Goal: Task Accomplishment & Management: Complete application form

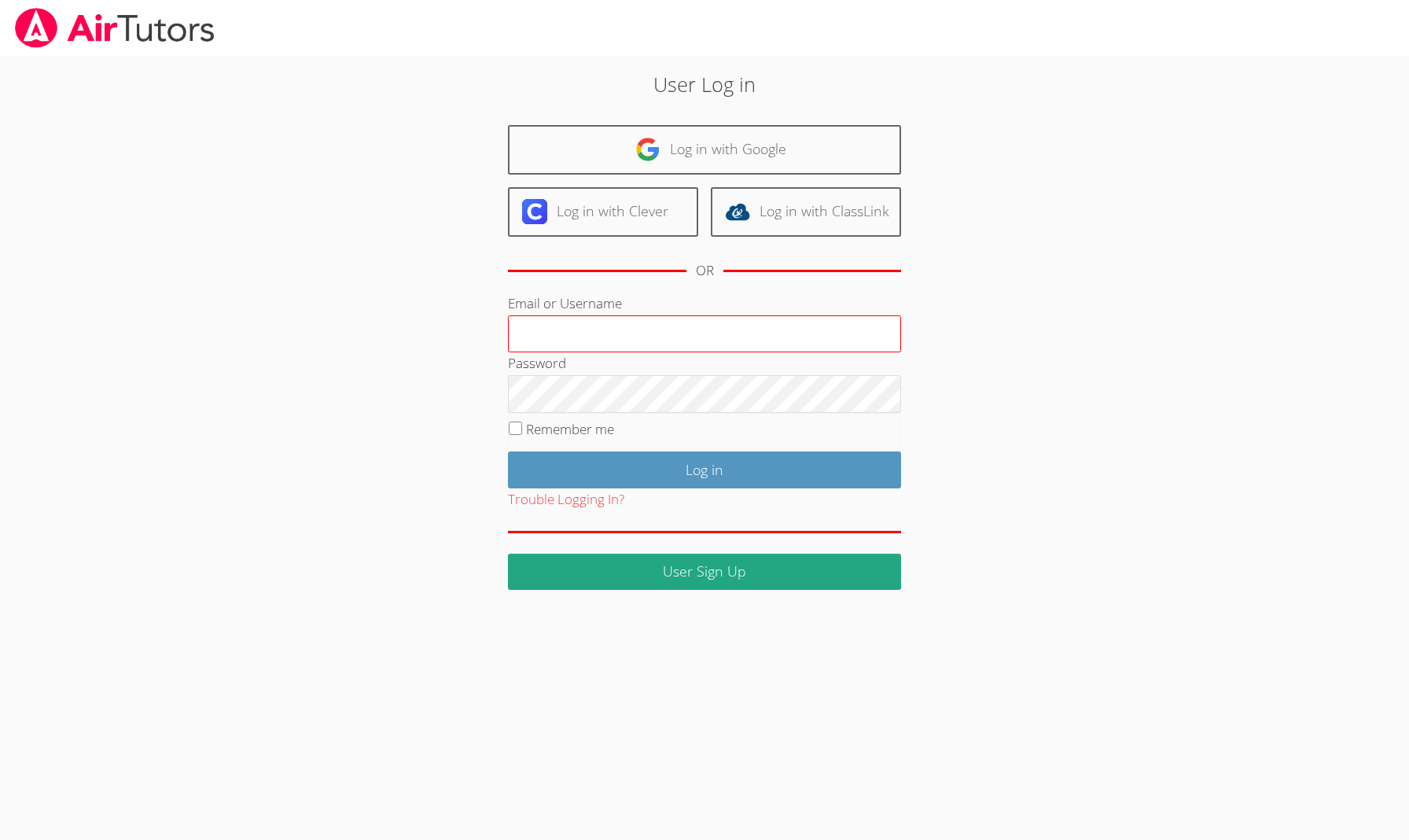
click at [655, 334] on input "Email or Username" at bounding box center [704, 334] width 393 height 37
type input "francouriberheinbolt@gmail.com"
click at [704, 467] on input "Log in" at bounding box center [704, 470] width 393 height 37
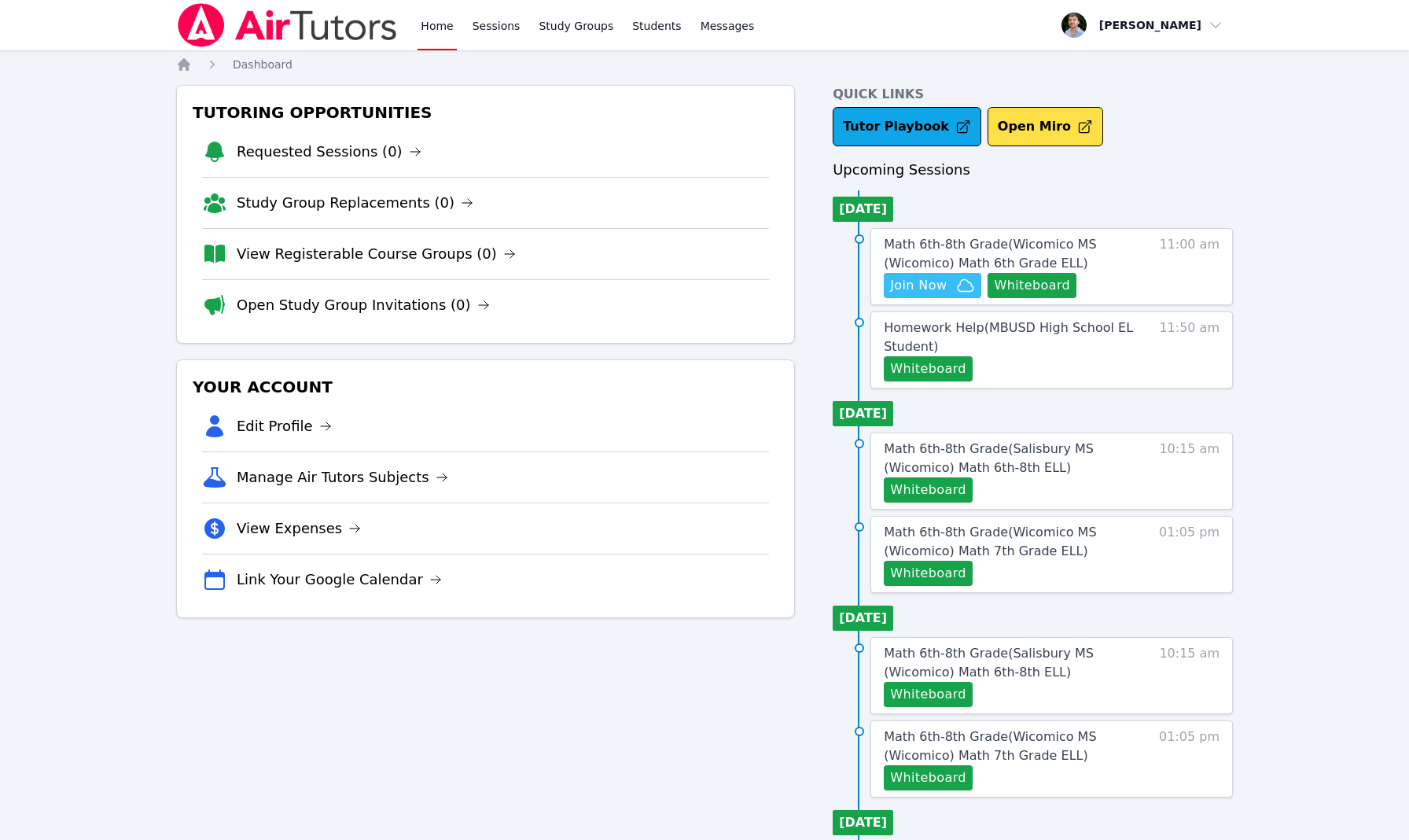
click at [923, 287] on span "Join Now" at bounding box center [918, 286] width 57 height 19
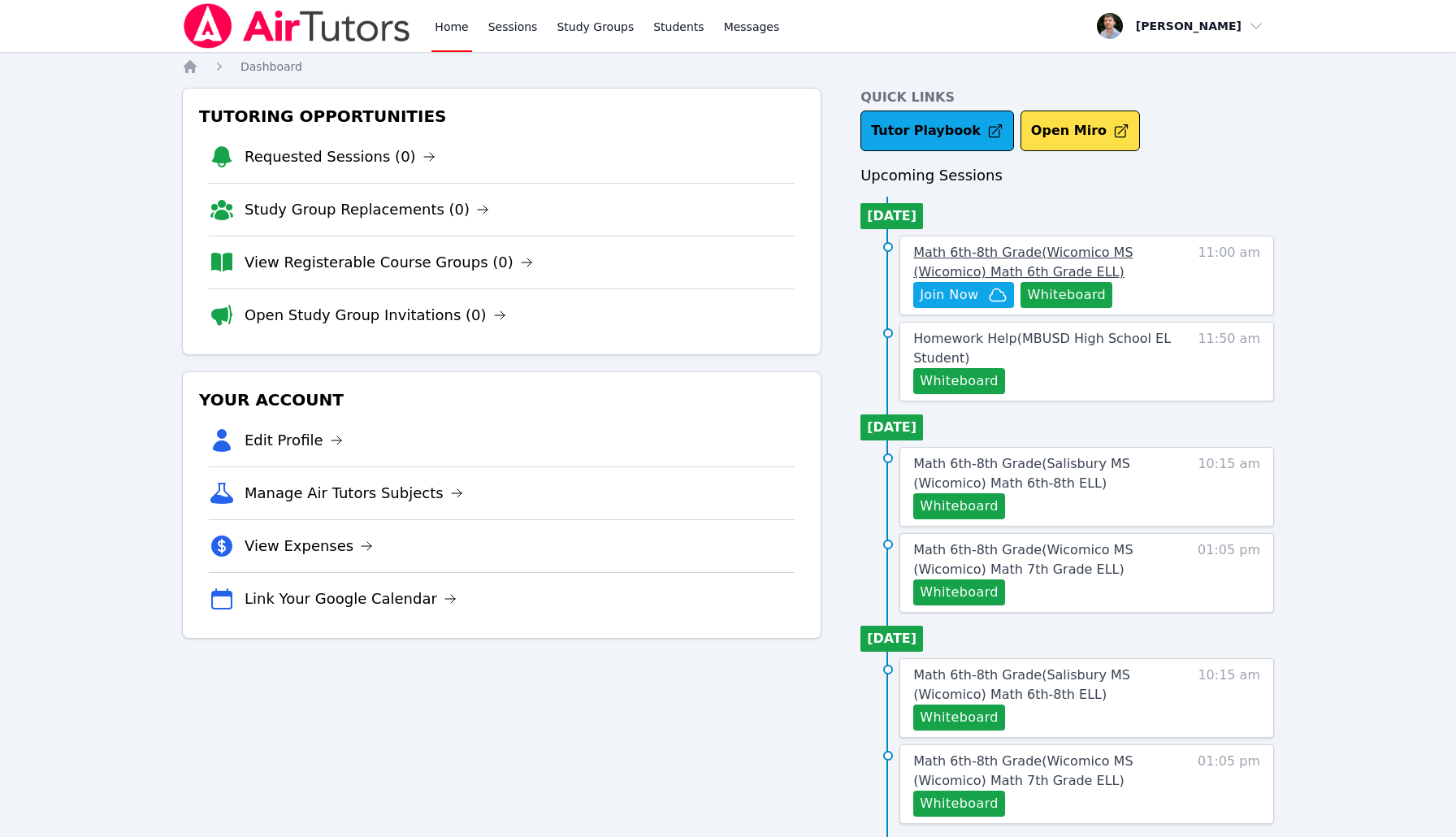
click at [1058, 253] on span "Math 6th-8th Grade ( Wicomico MS (Wicomico) Math 6th Grade ELL )" at bounding box center [1023, 262] width 220 height 35
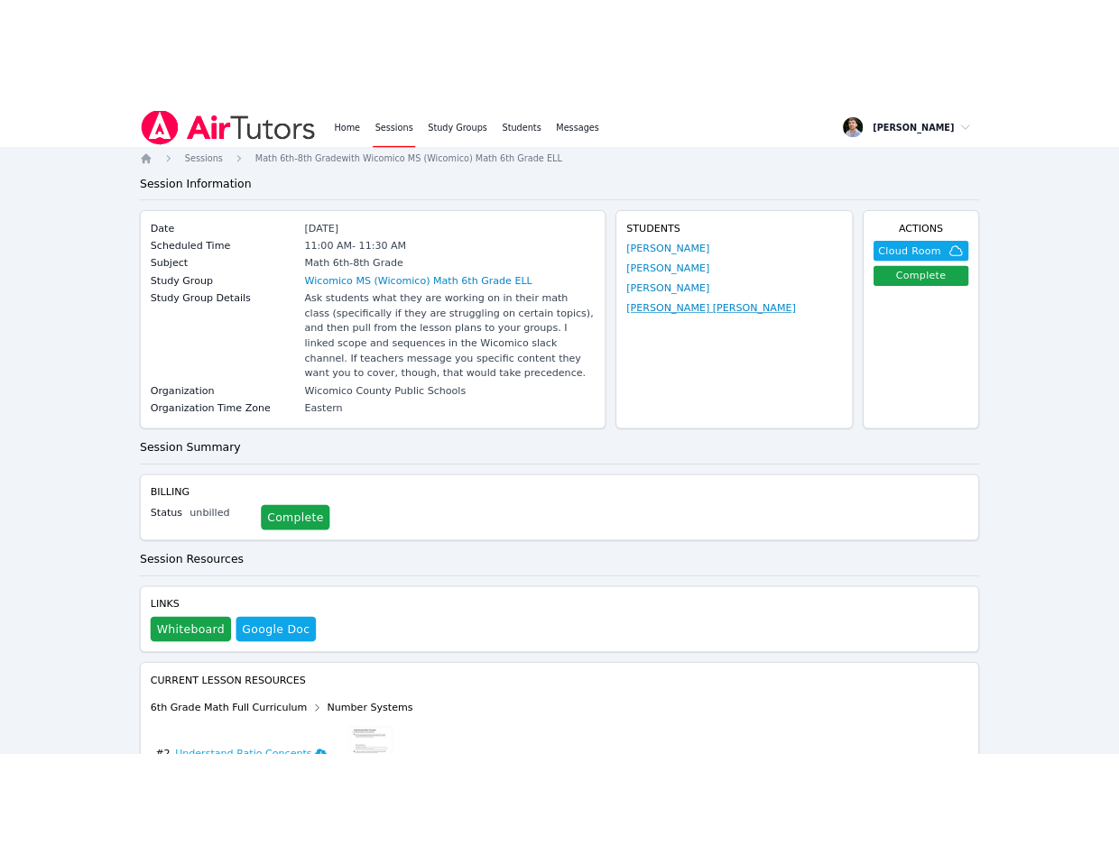
scroll to position [6, 0]
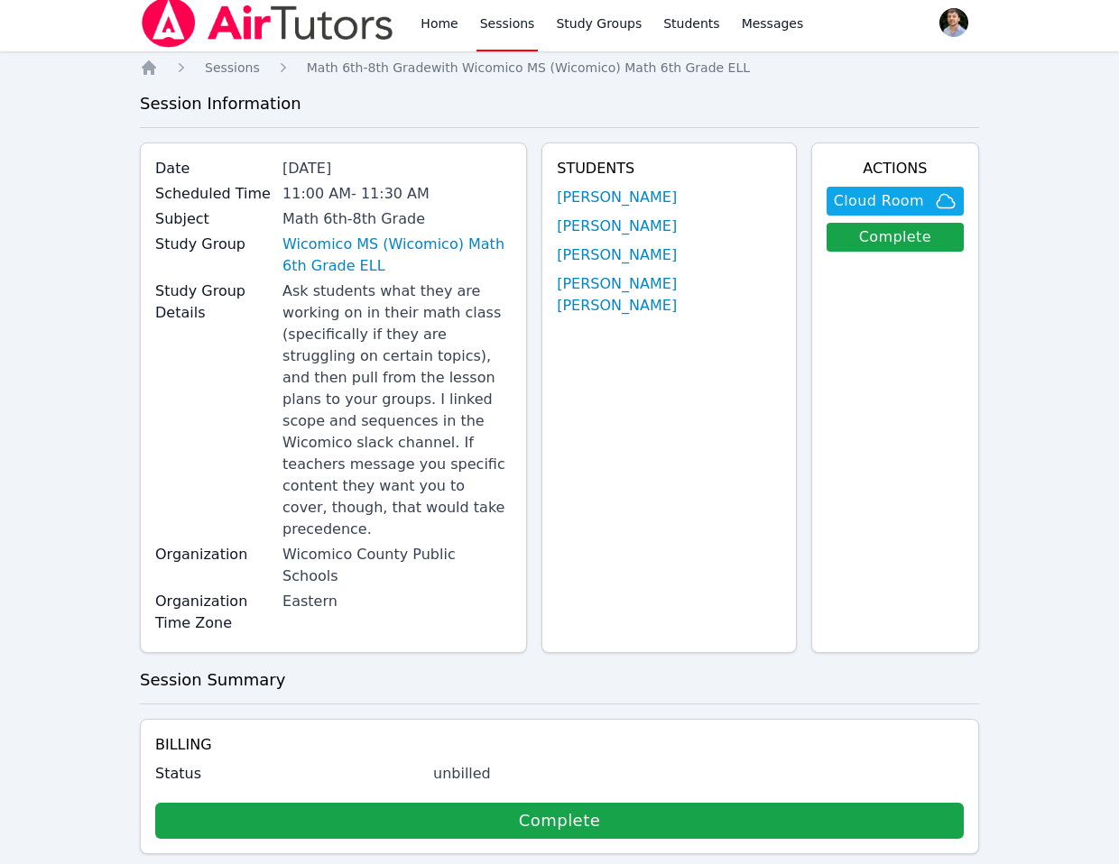
click at [812, 763] on div "Status unbilled Complete" at bounding box center [559, 801] width 808 height 76
click at [1053, 679] on div "Home Sessions Study Groups Students Messages Open user menu Franco Uribe-Rheinb…" at bounding box center [559, 702] width 1119 height 1417
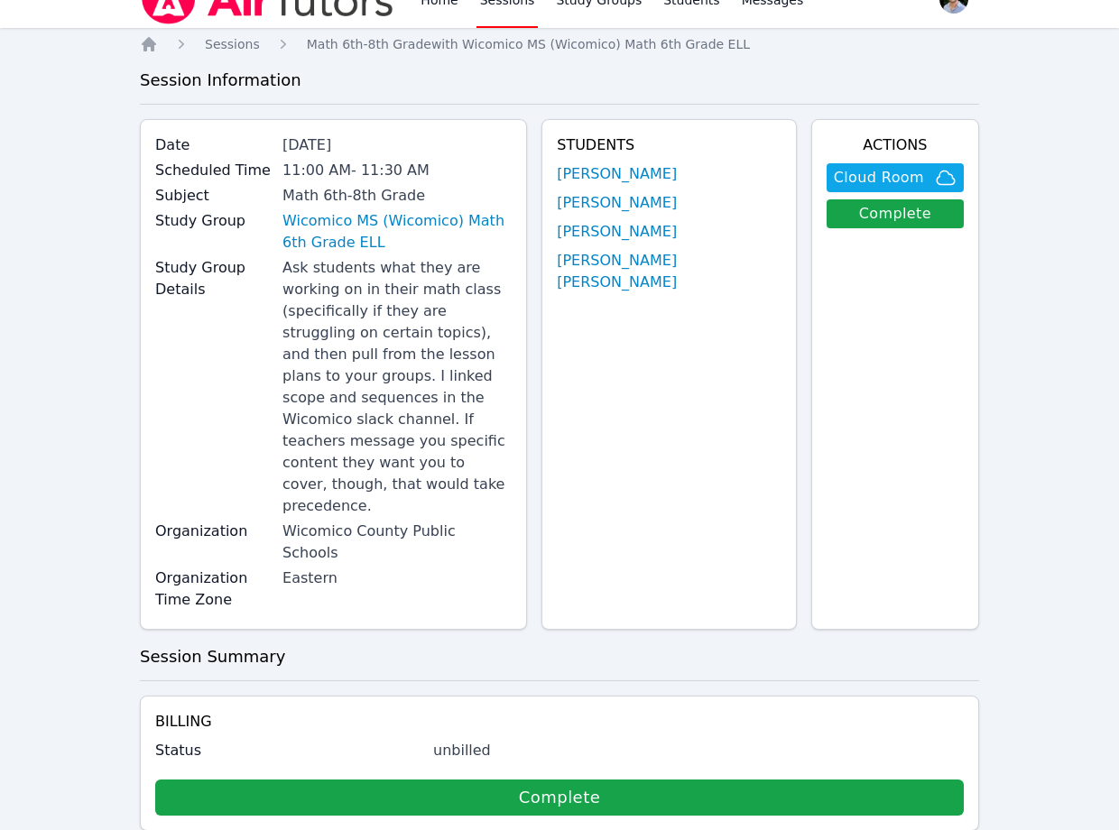
scroll to position [0, 0]
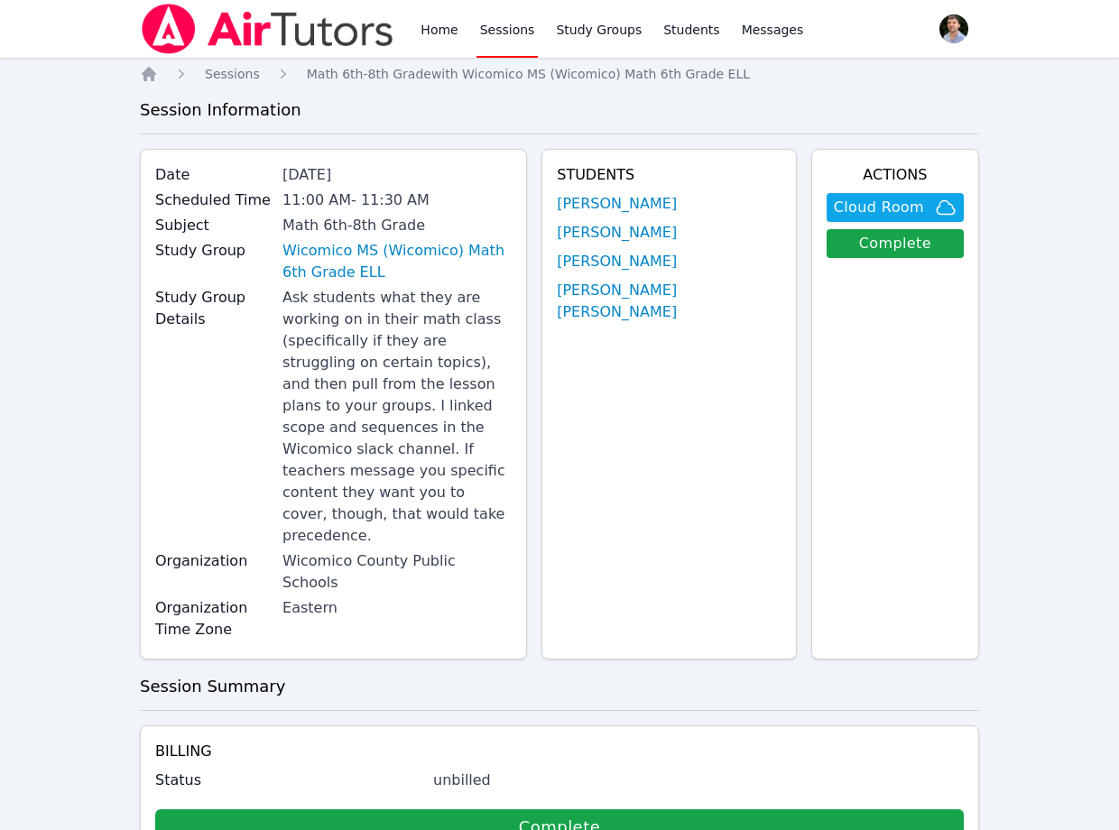
click at [508, 24] on link "Sessions" at bounding box center [507, 29] width 62 height 58
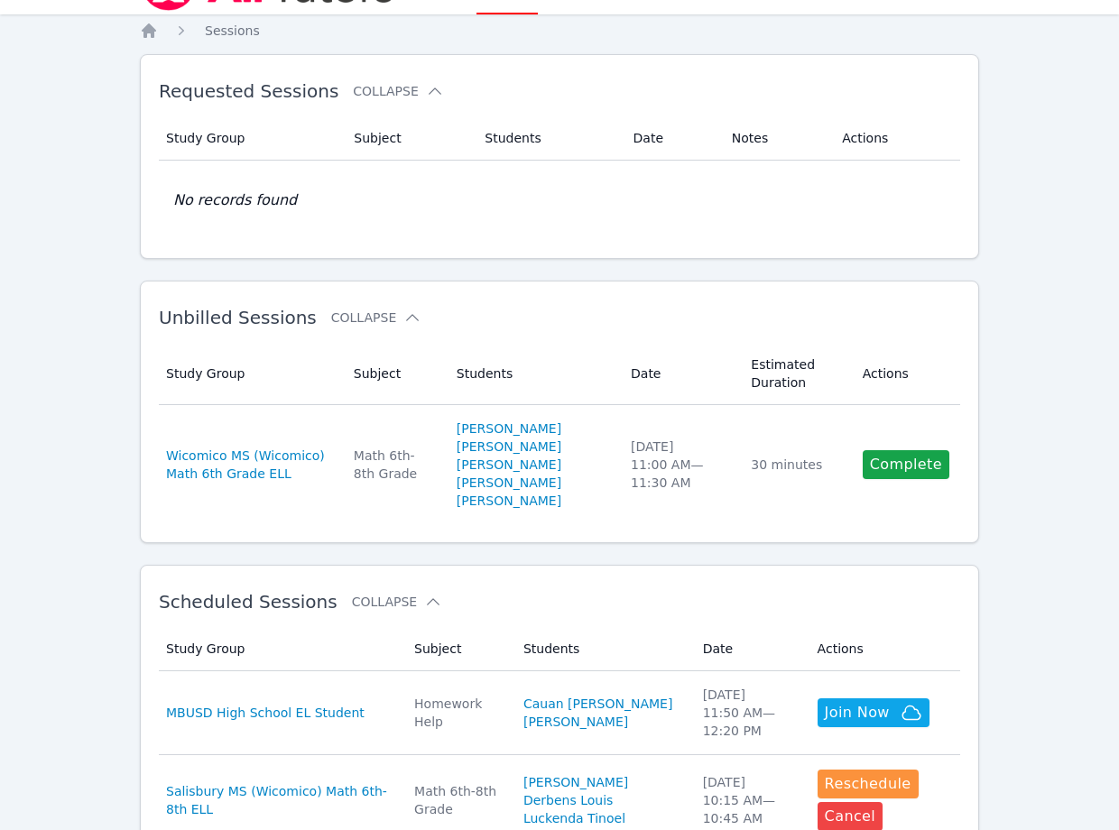
scroll to position [60, 0]
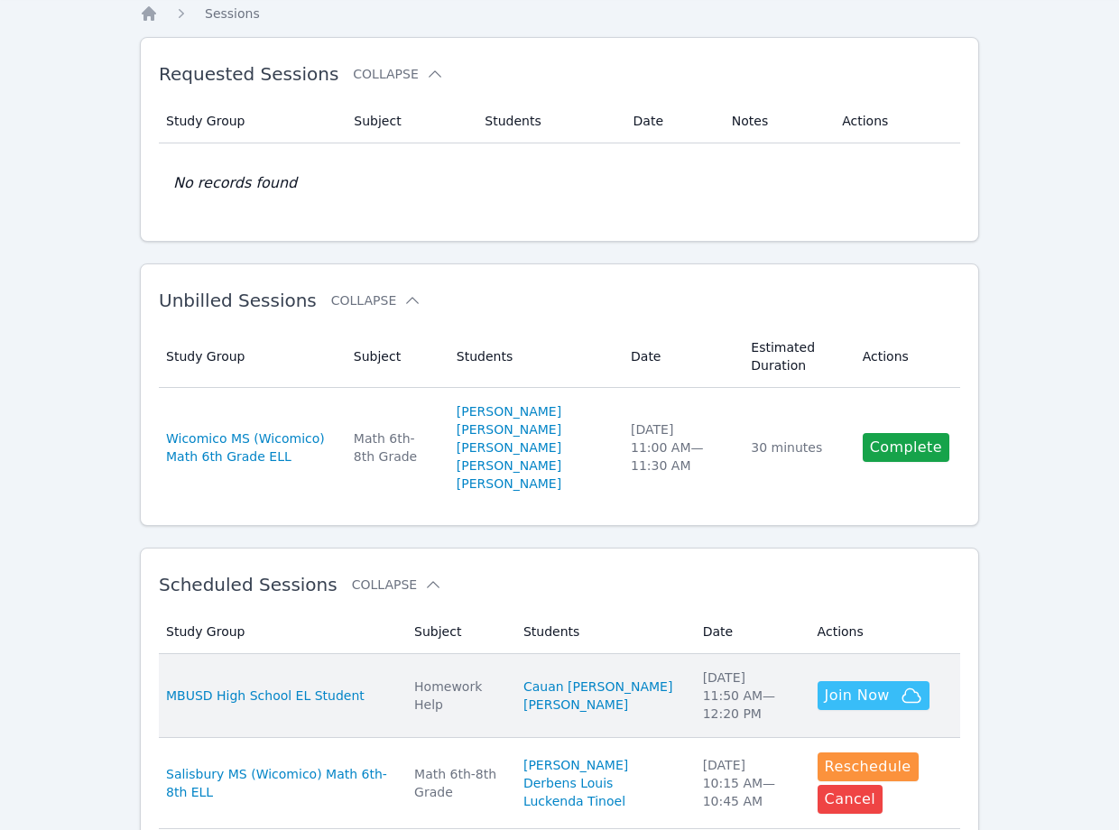
click at [900, 710] on button "Join Now" at bounding box center [873, 695] width 112 height 29
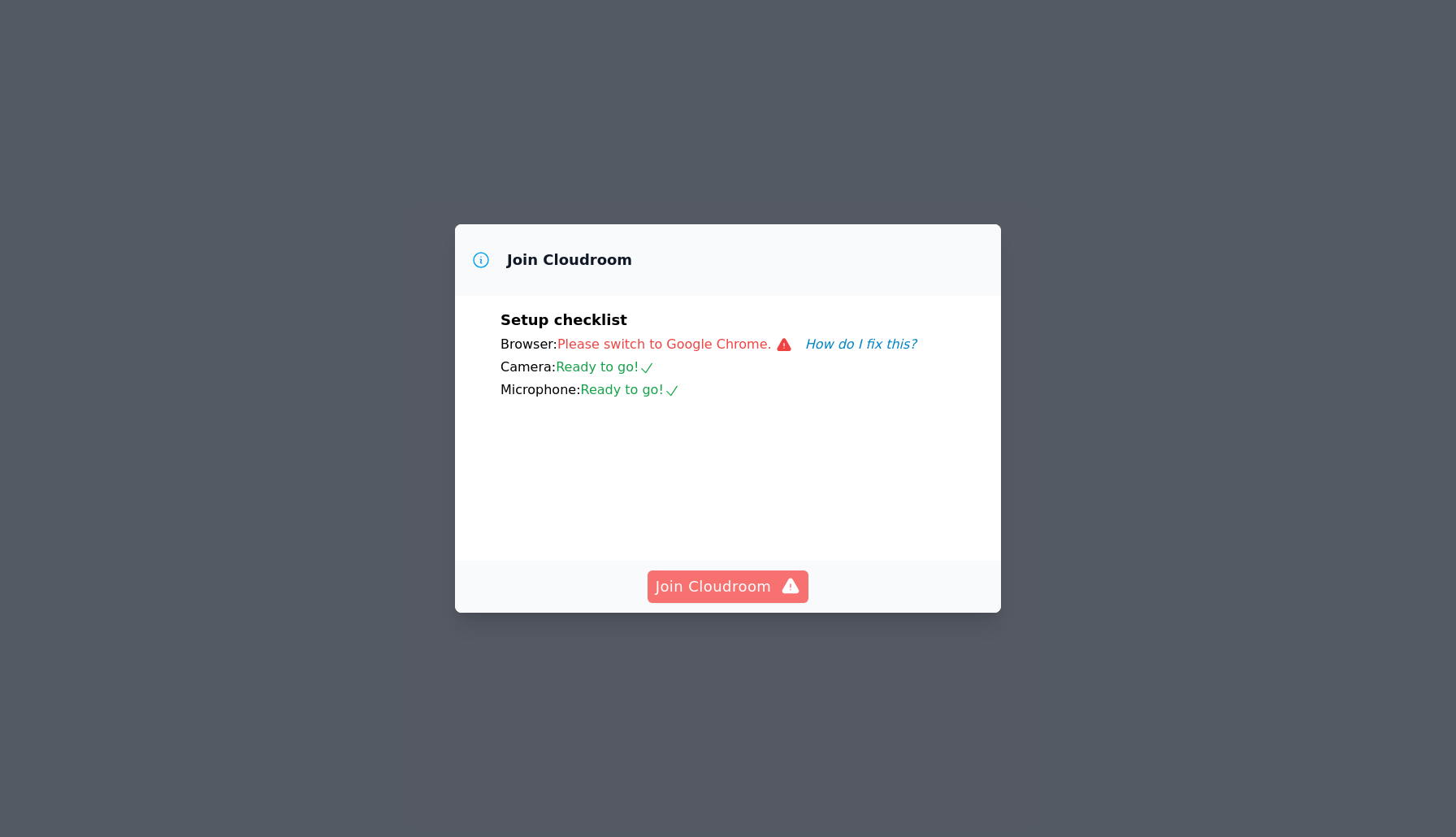
click at [750, 587] on span "Join Cloudroom" at bounding box center [728, 587] width 146 height 23
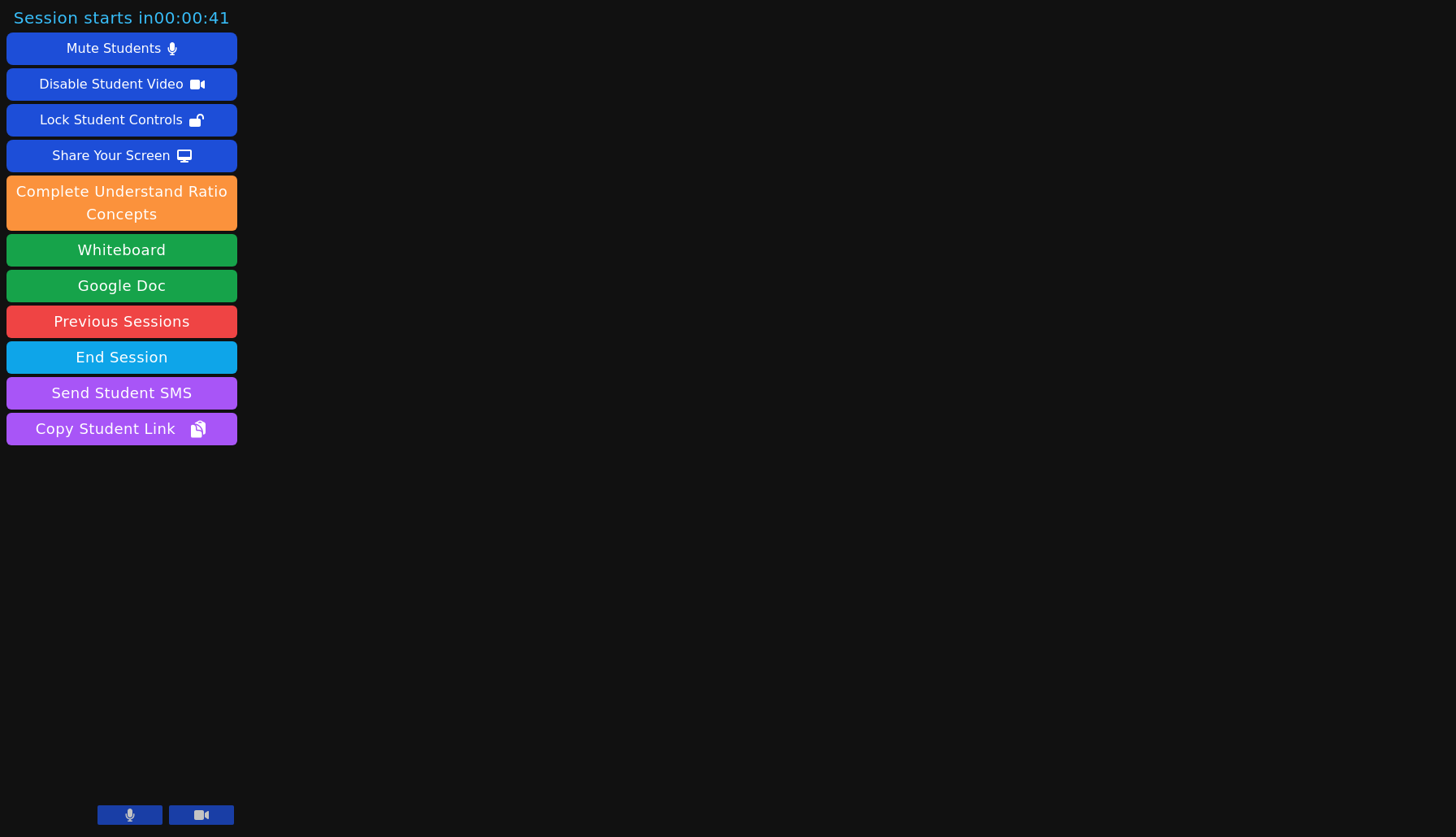
click at [212, 814] on button at bounding box center [202, 815] width 65 height 20
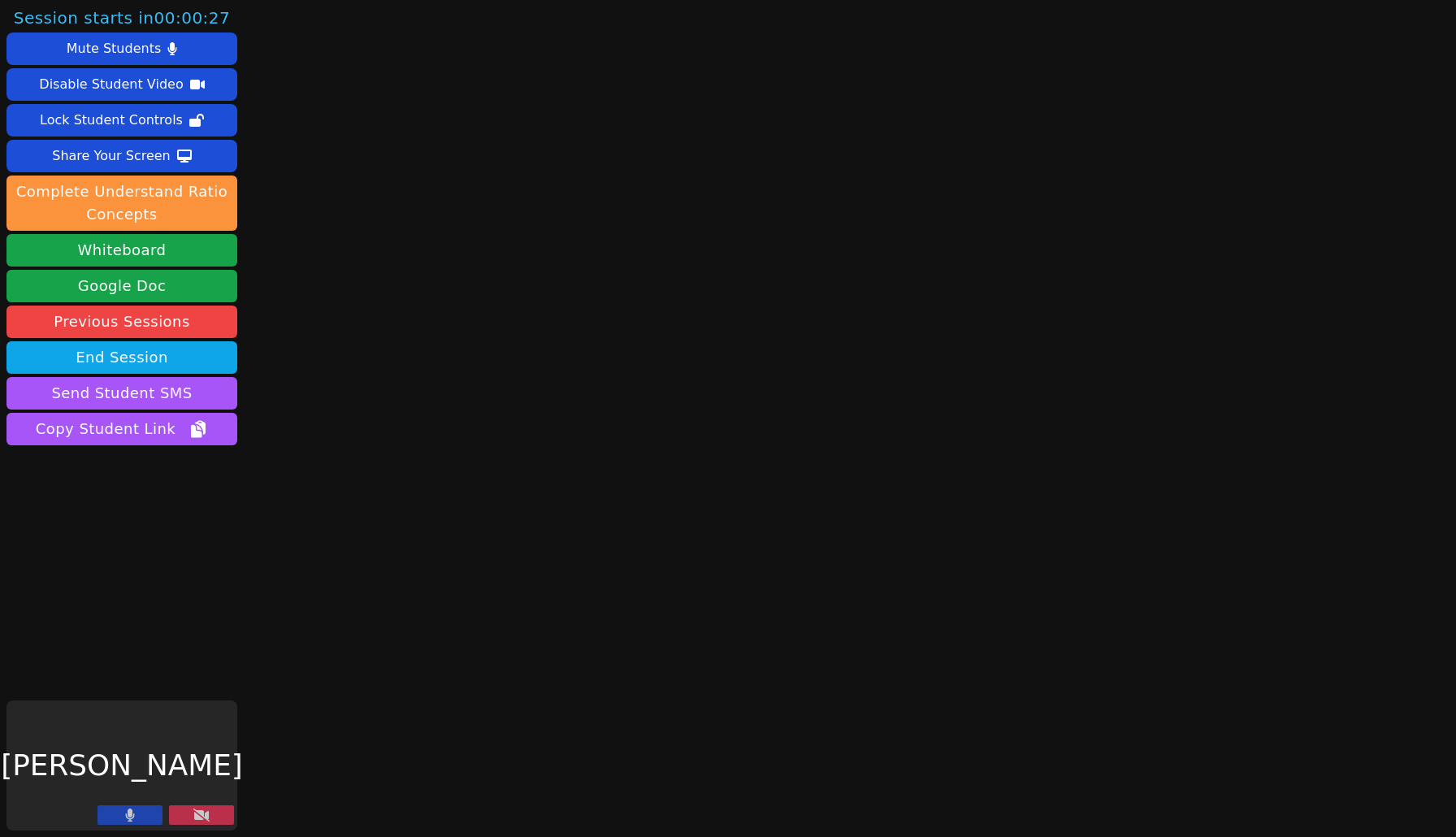
click at [212, 814] on button at bounding box center [202, 815] width 65 height 20
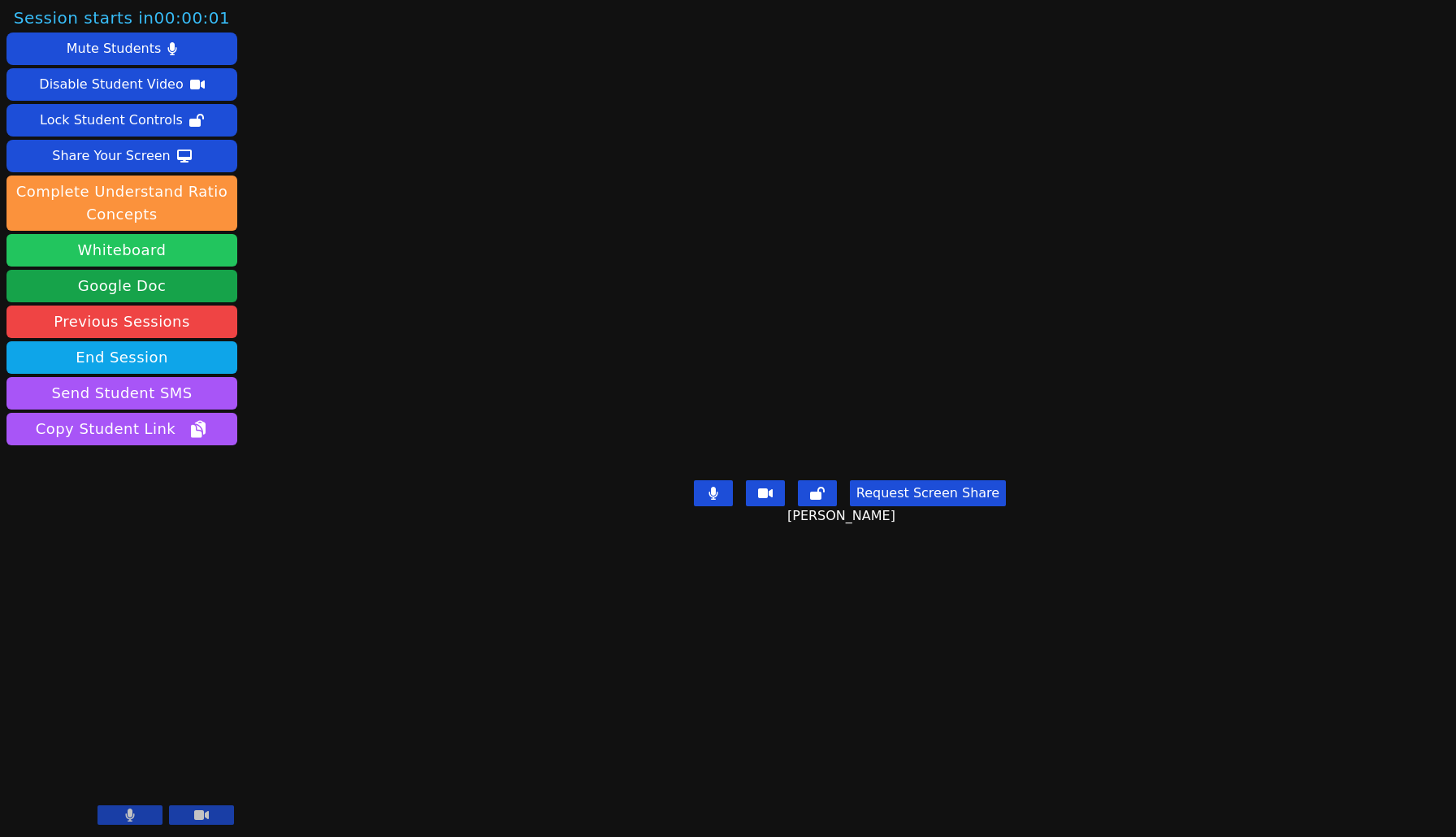
click at [215, 248] on button "Whiteboard" at bounding box center [122, 250] width 231 height 32
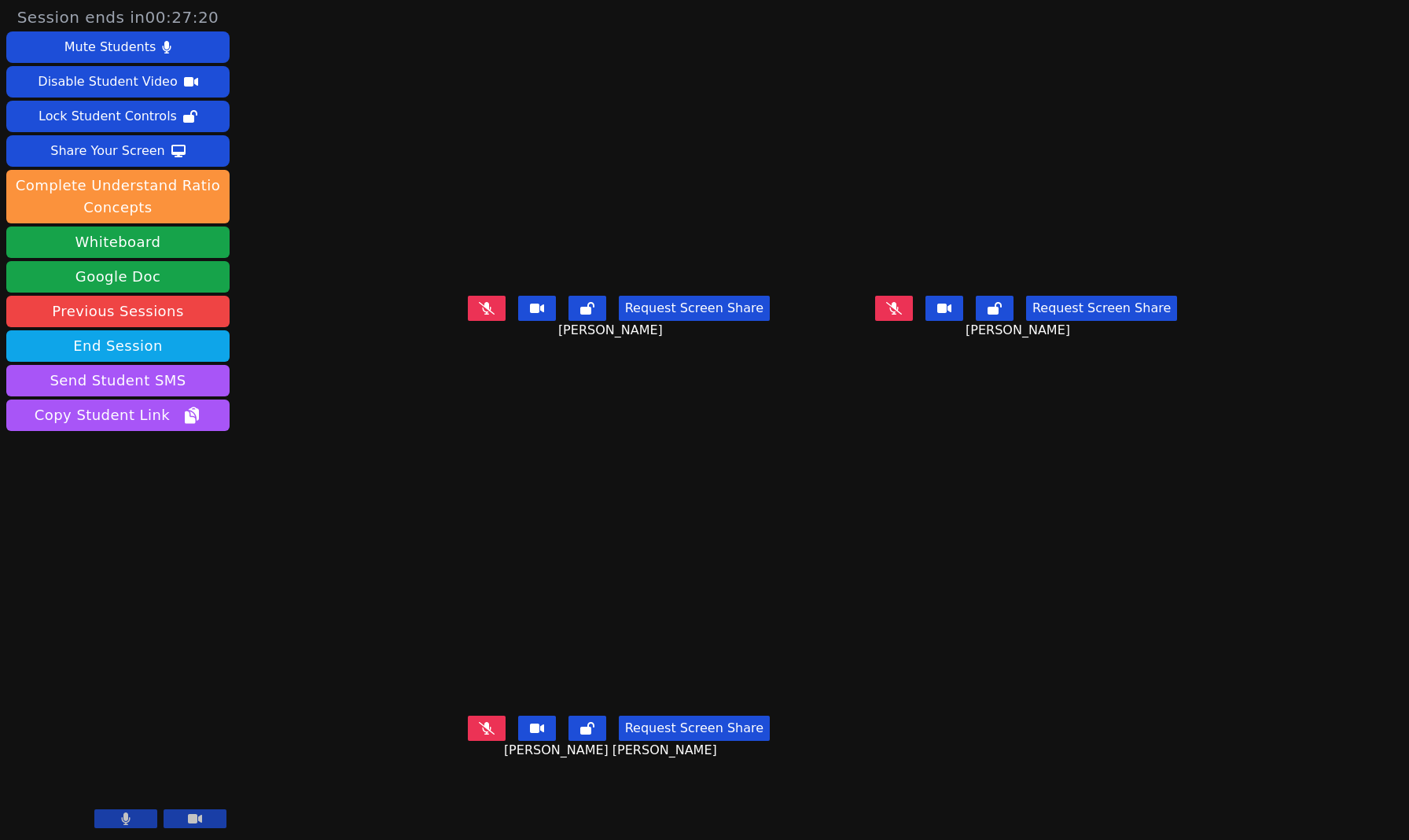
click at [1144, 240] on video at bounding box center [1026, 179] width 236 height 222
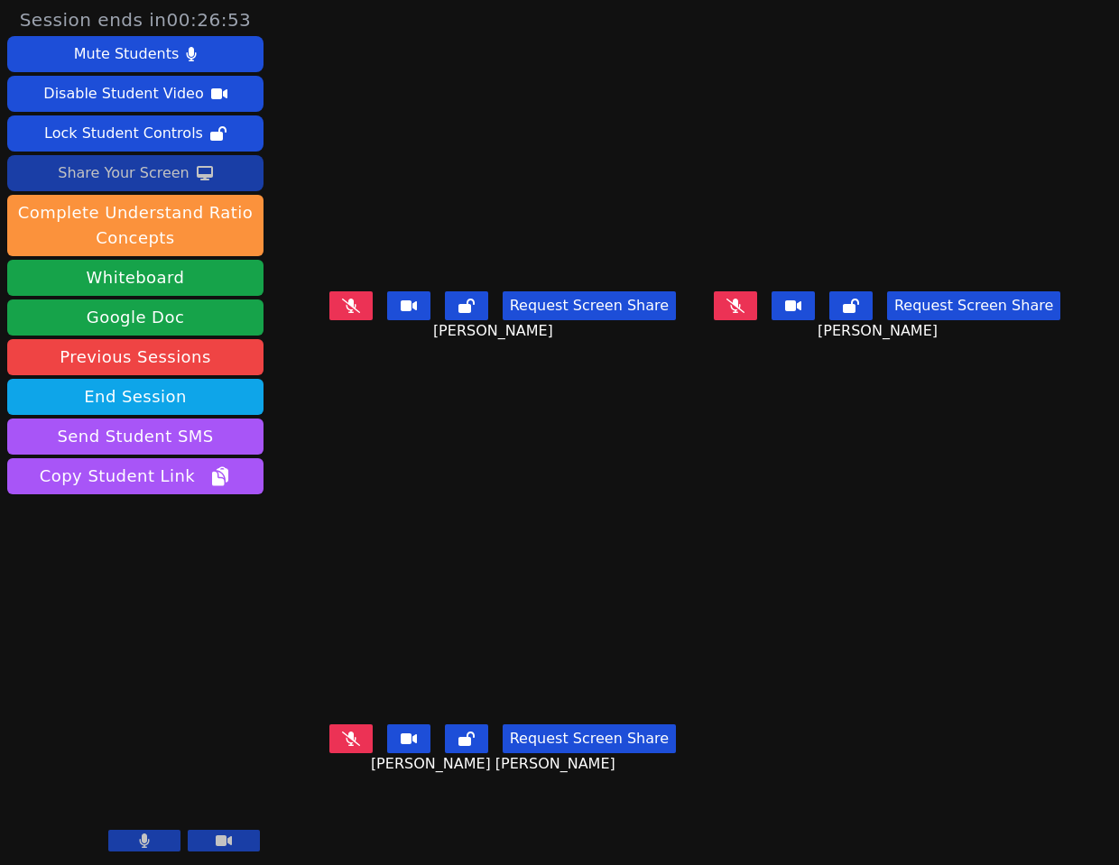
click at [200, 174] on icon at bounding box center [205, 173] width 16 height 14
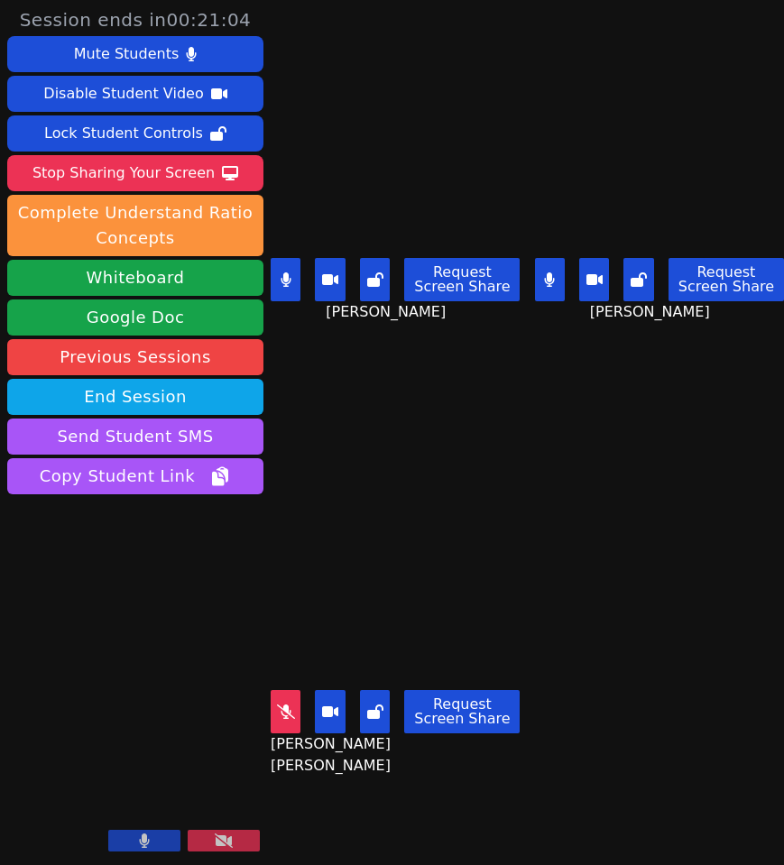
click at [558, 268] on button at bounding box center [550, 279] width 30 height 43
click at [542, 272] on button at bounding box center [550, 279] width 30 height 43
click at [550, 281] on icon at bounding box center [550, 279] width 10 height 14
click at [312, 698] on div "Request Screen Share" at bounding box center [396, 711] width 250 height 43
click at [288, 713] on icon at bounding box center [286, 712] width 10 height 14
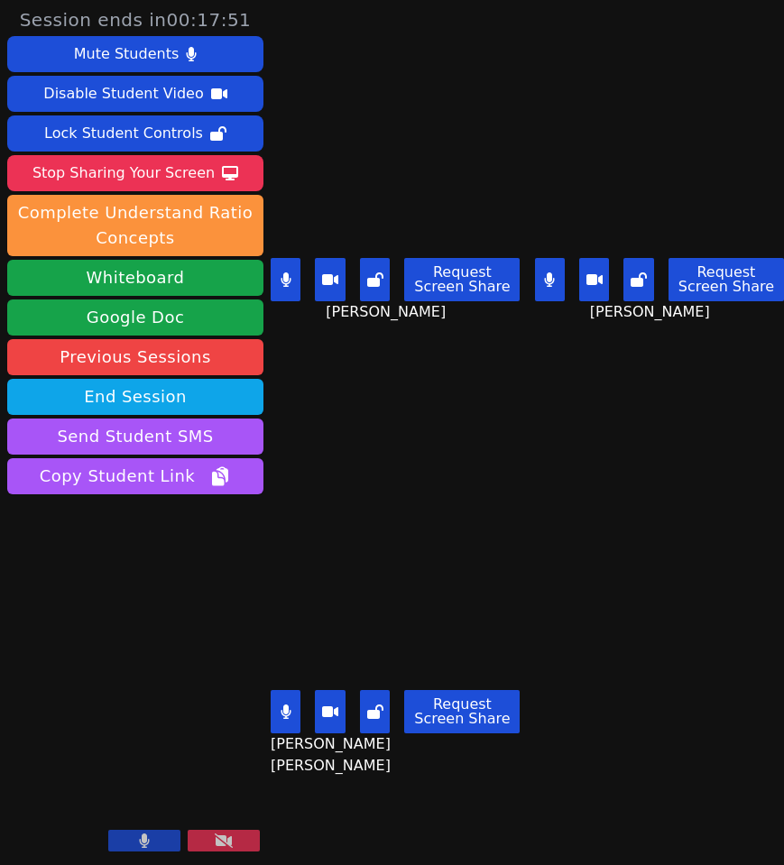
click at [555, 269] on button at bounding box center [550, 279] width 30 height 43
click at [302, 274] on div "Request Screen Share" at bounding box center [396, 279] width 250 height 43
click at [289, 281] on icon at bounding box center [286, 279] width 11 height 14
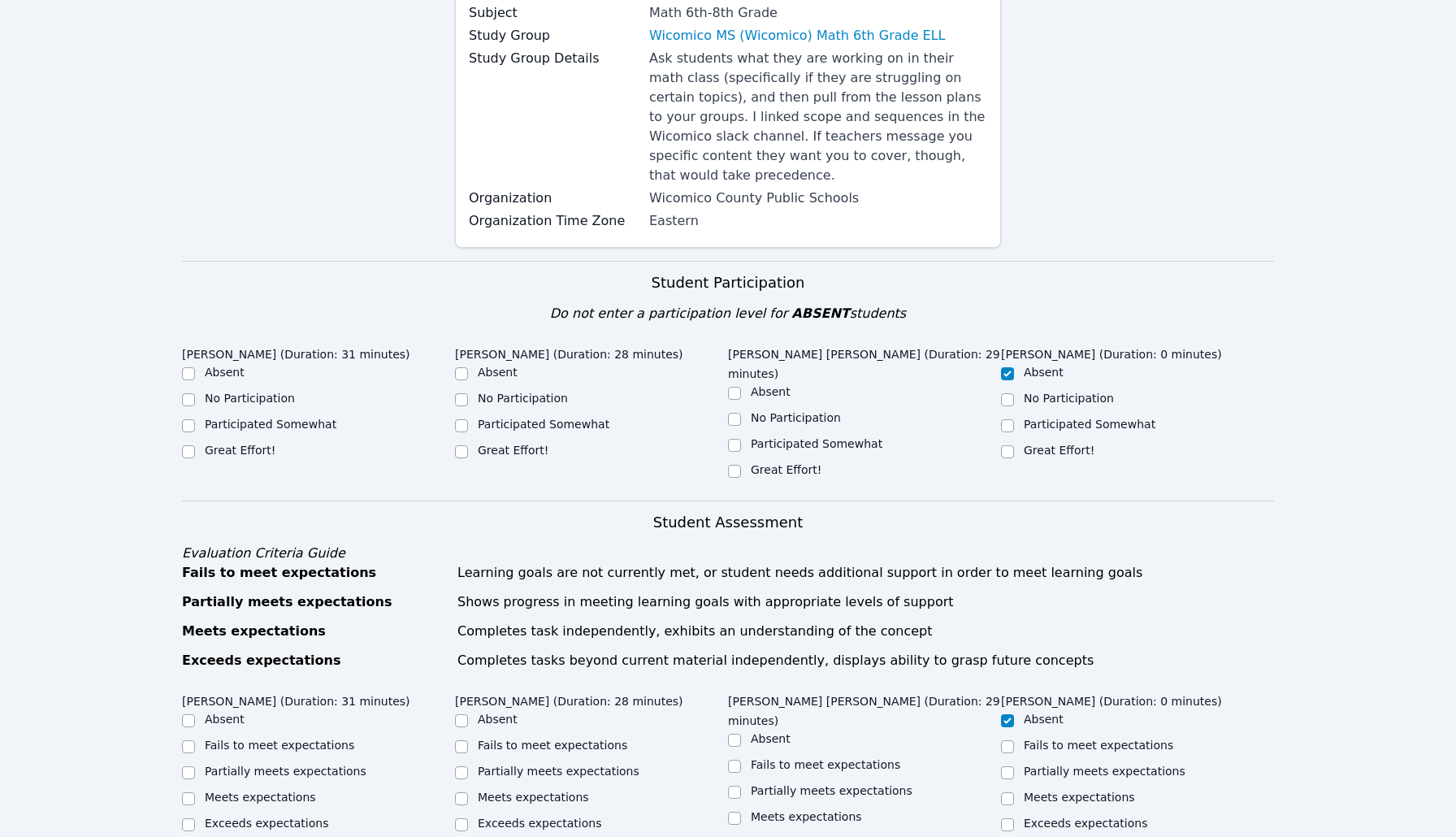
scroll to position [250, 0]
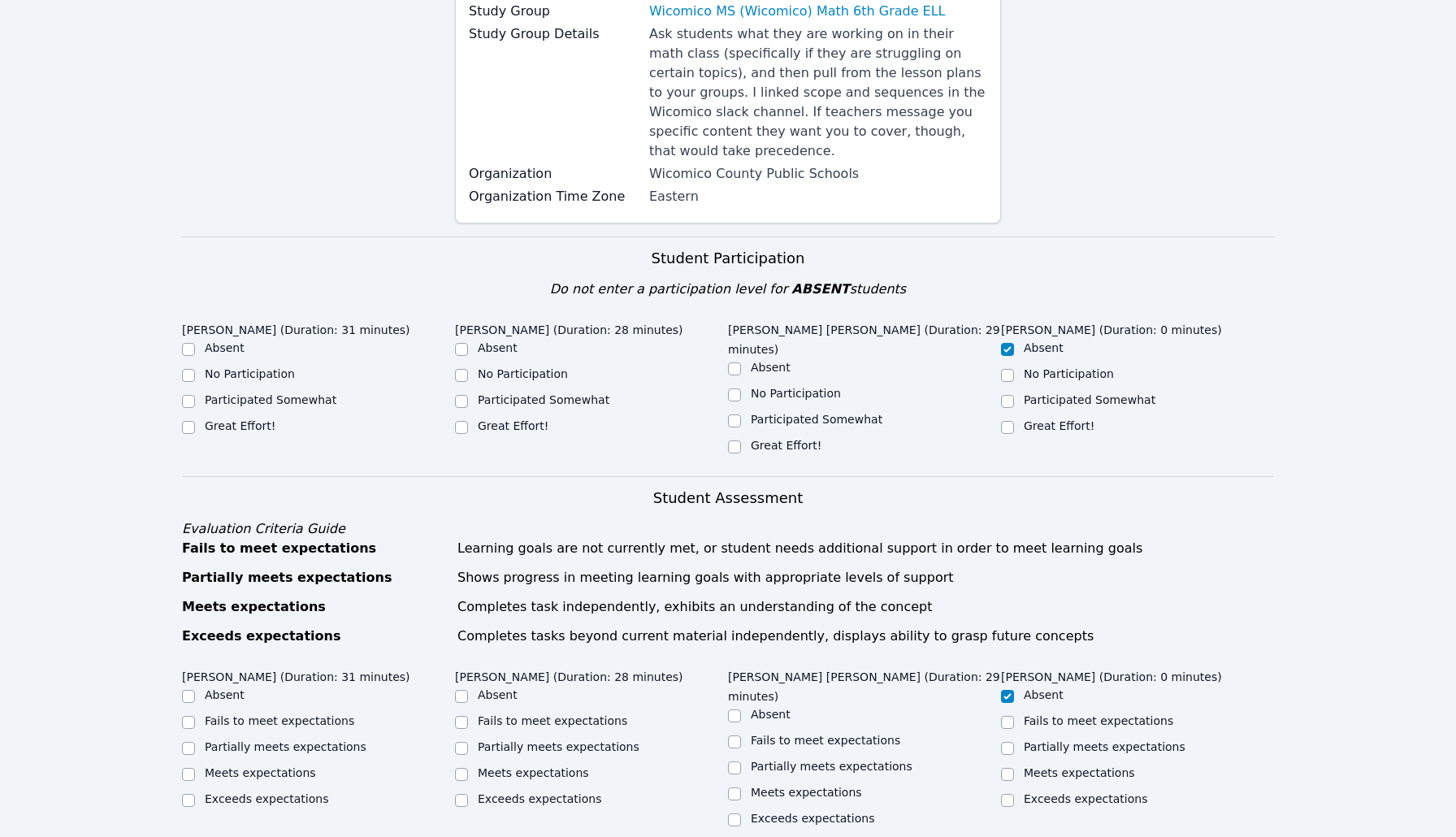
click at [772, 444] on label "Great Effort!" at bounding box center [786, 445] width 70 height 13
click at [741, 444] on input "Great Effort!" at bounding box center [734, 447] width 13 height 13
checkbox input "true"
click at [487, 425] on label "Great Effort!" at bounding box center [513, 426] width 70 height 13
click at [468, 425] on input "Great Effort!" at bounding box center [461, 427] width 13 height 13
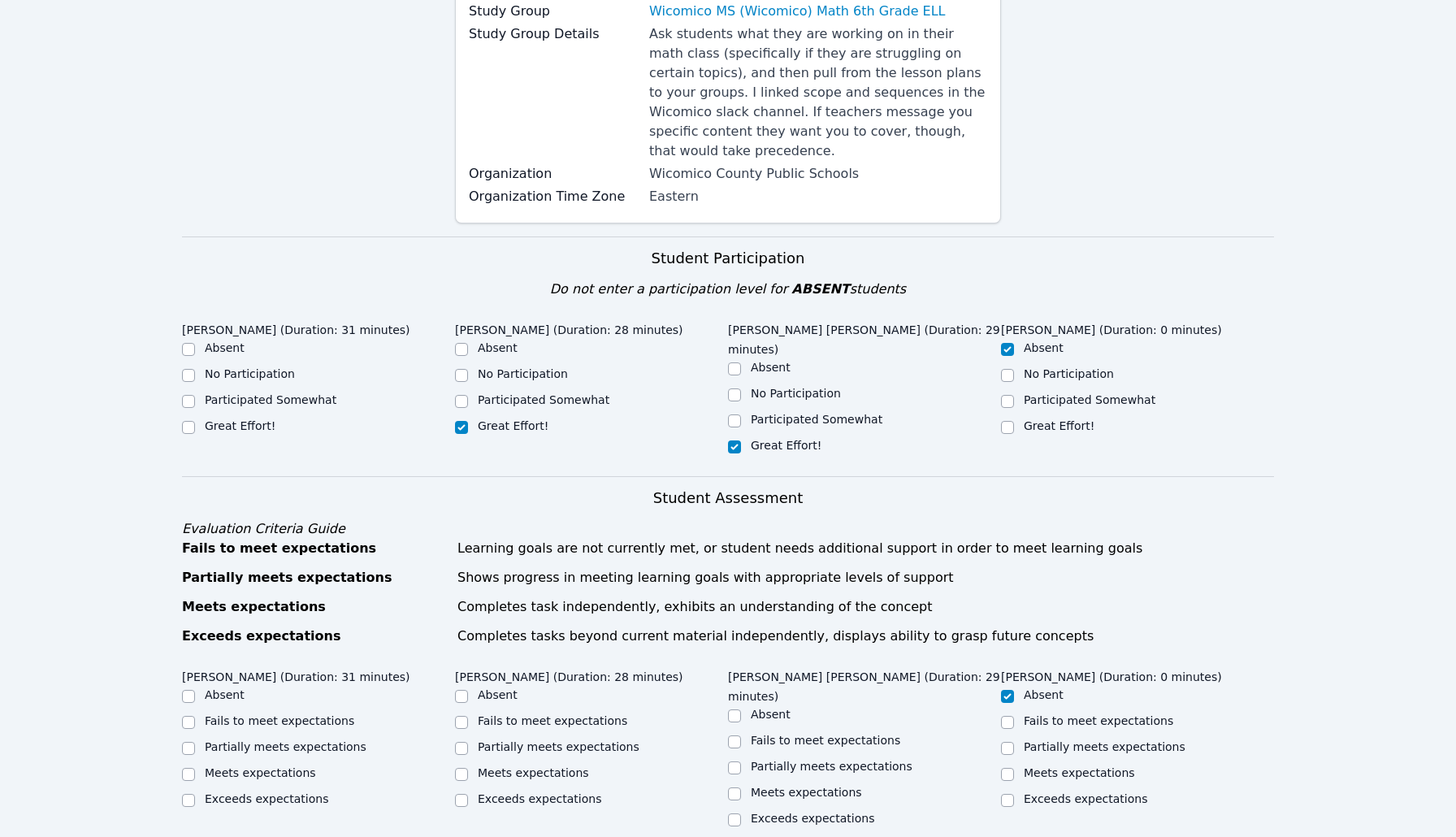
checkbox input "true"
click at [237, 425] on label "Great Effort!" at bounding box center [240, 426] width 70 height 13
click at [195, 425] on input "Great Effort!" at bounding box center [188, 427] width 13 height 13
checkbox input "true"
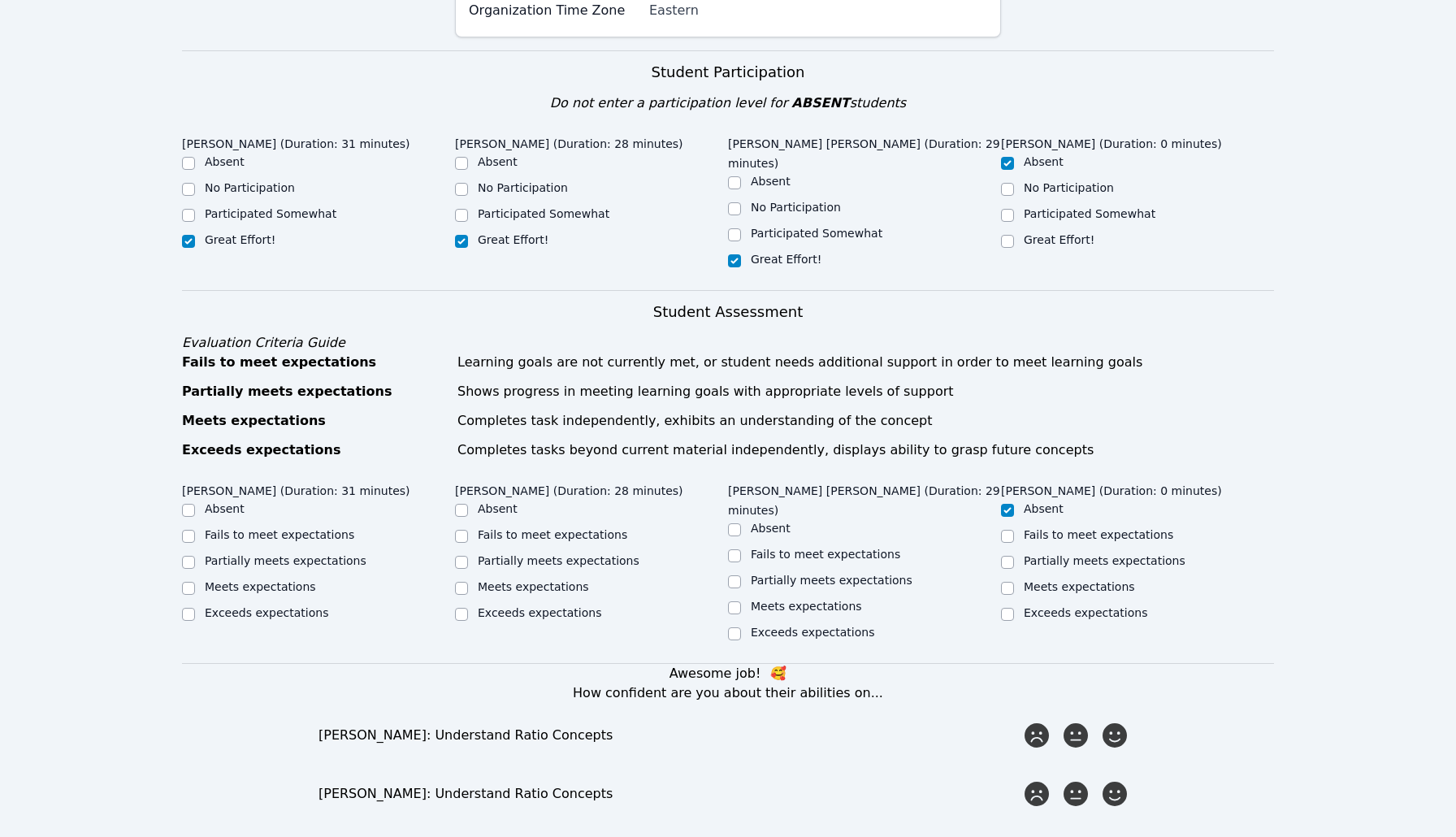
scroll to position [438, 0]
click at [308, 615] on label "Exceeds expectations" at bounding box center [266, 611] width 123 height 13
click at [195, 615] on input "Exceeds expectations" at bounding box center [188, 613] width 13 height 13
checkbox input "true"
click at [511, 615] on label "Exceeds expectations" at bounding box center [539, 611] width 123 height 13
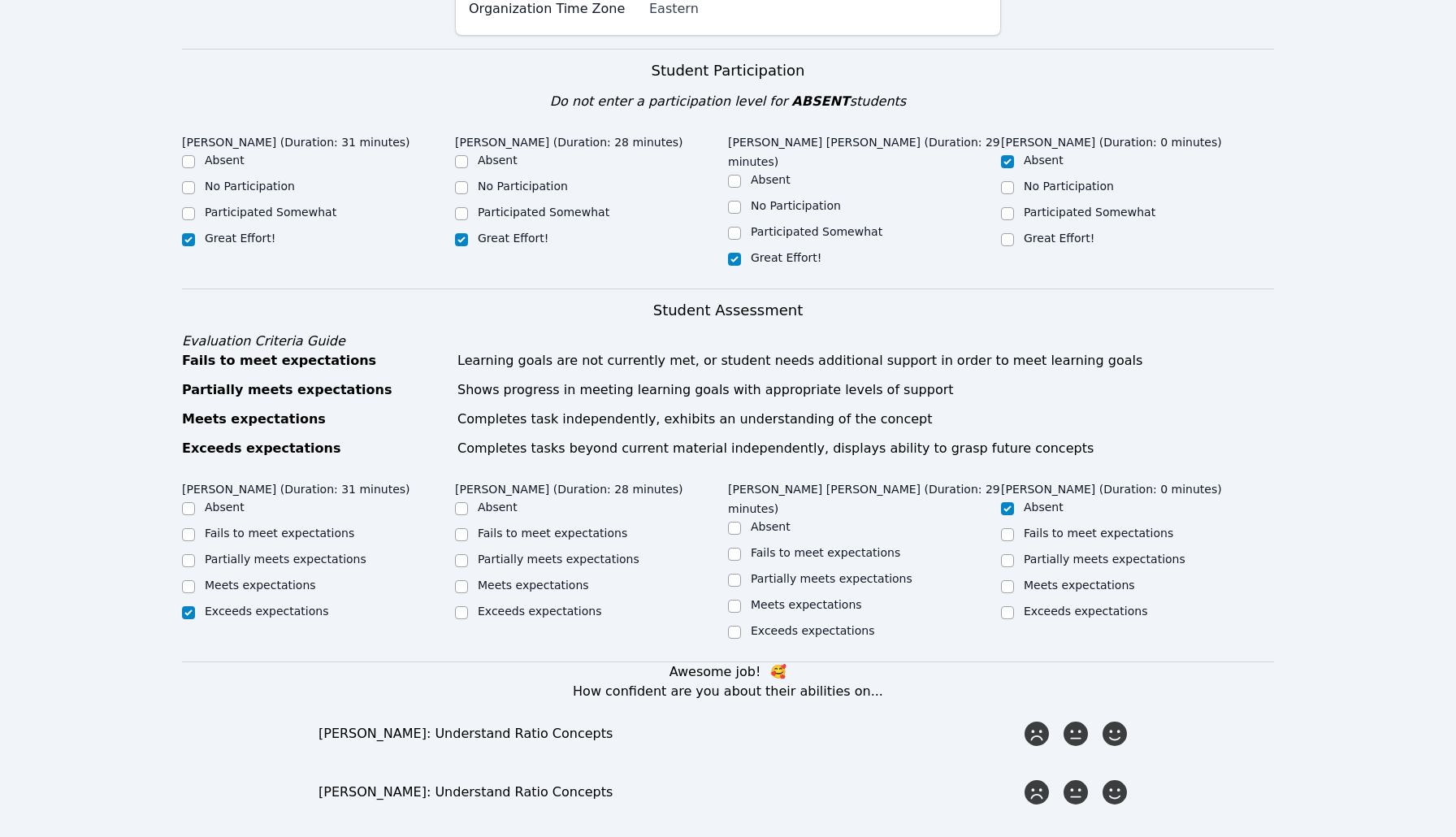
click at [468, 615] on input "Exceeds expectations" at bounding box center [461, 613] width 13 height 13
checkbox input "true"
click at [532, 586] on label "Meets expectations" at bounding box center [534, 585] width 112 height 13
click at [468, 586] on input "Meets expectations" at bounding box center [461, 587] width 13 height 13
checkbox input "true"
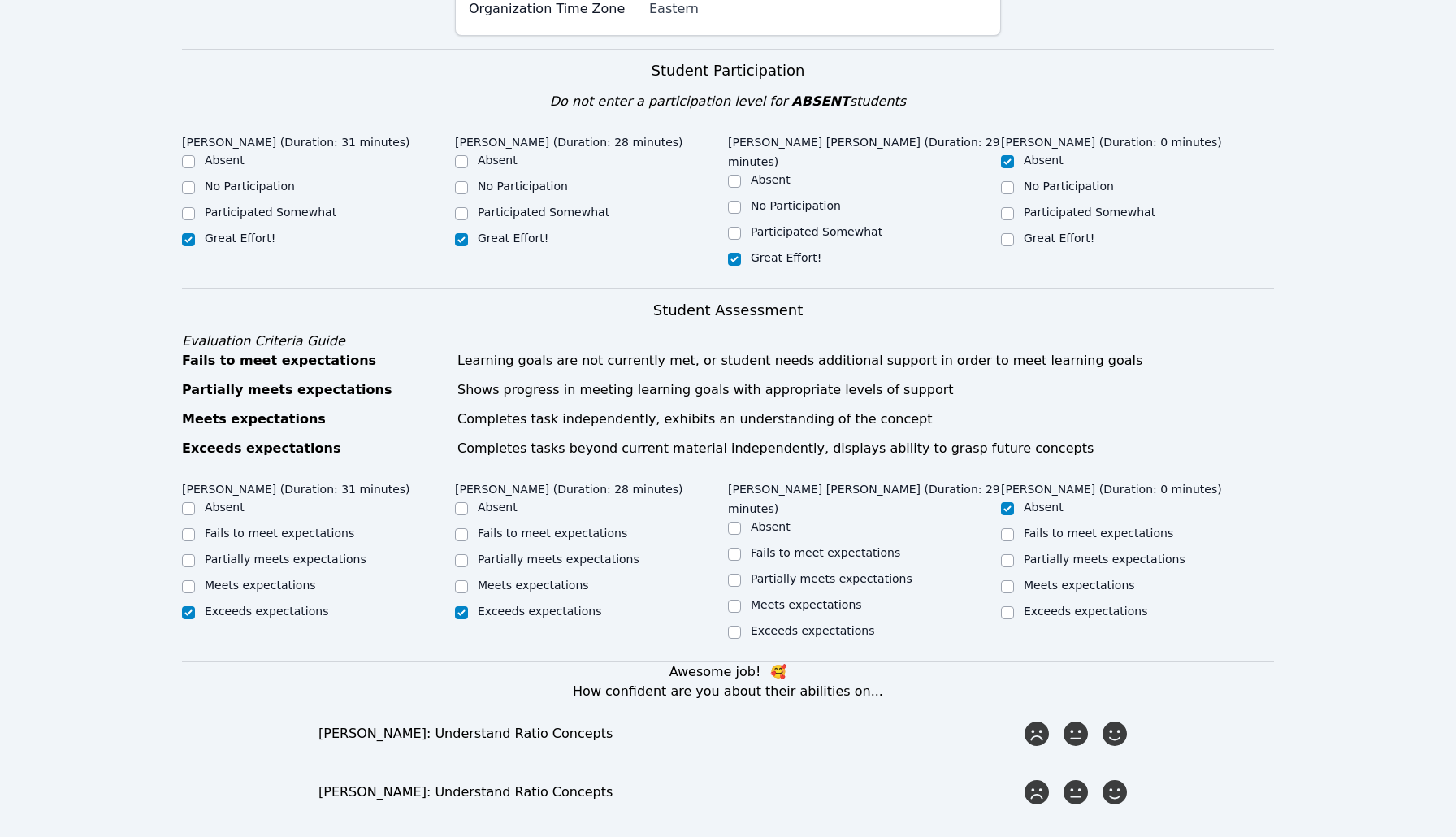
checkbox input "false"
click at [303, 588] on label "Meets expectations" at bounding box center [260, 585] width 112 height 13
click at [195, 588] on input "Meets expectations" at bounding box center [188, 587] width 13 height 13
checkbox input "true"
checkbox input "false"
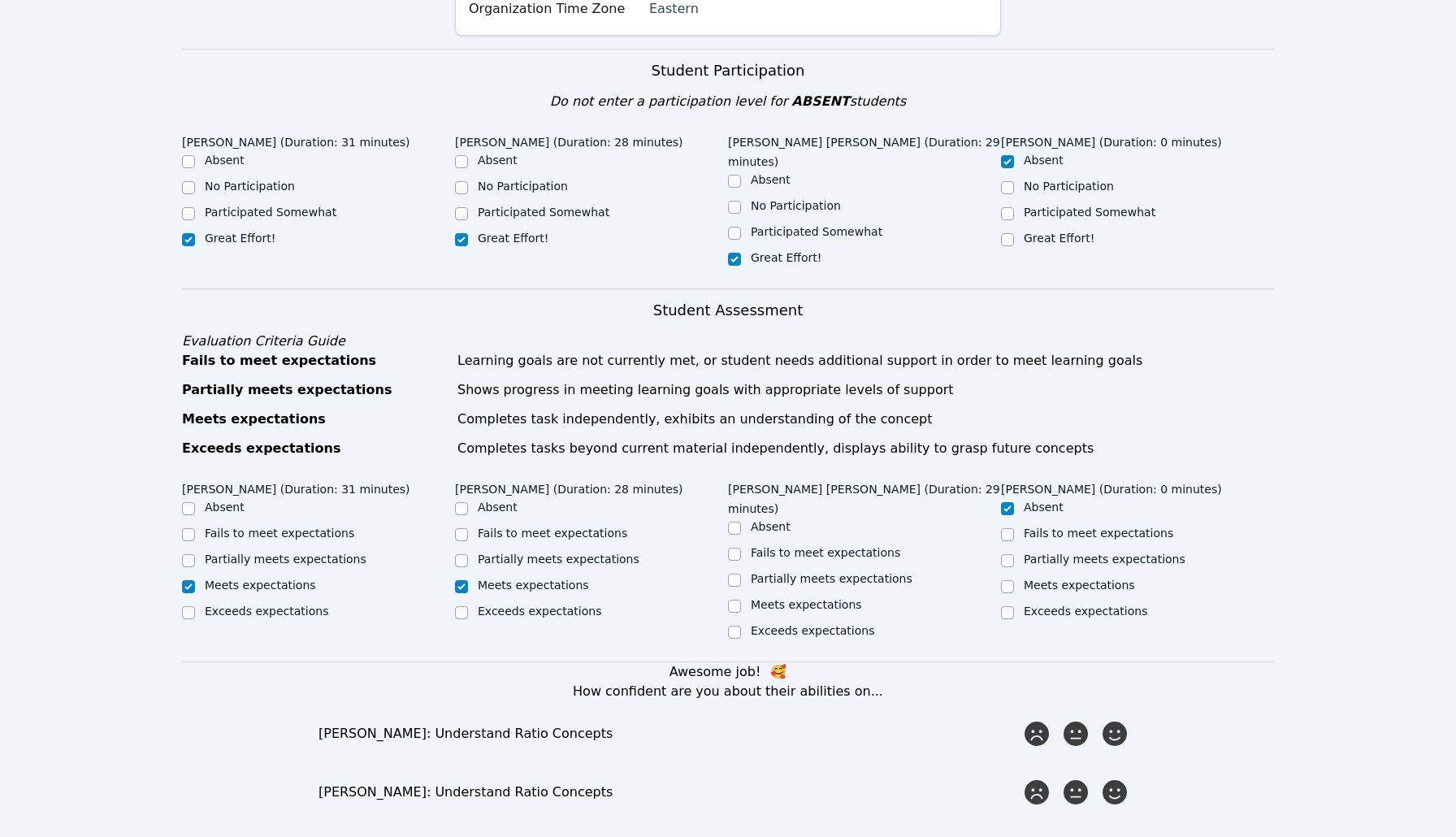
click at [821, 611] on div "Meets expectations" at bounding box center [807, 605] width 112 height 16
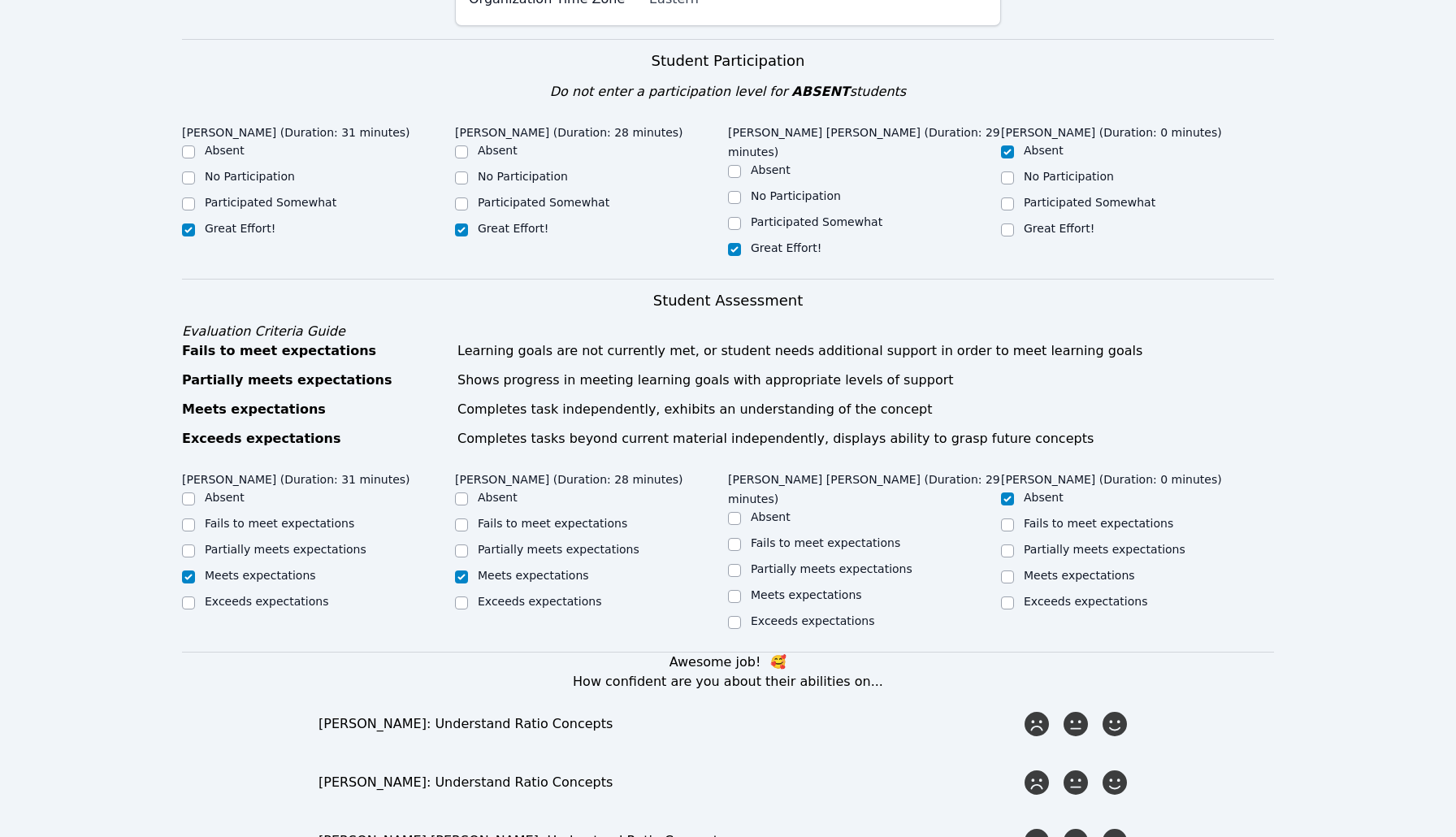
scroll to position [450, 0]
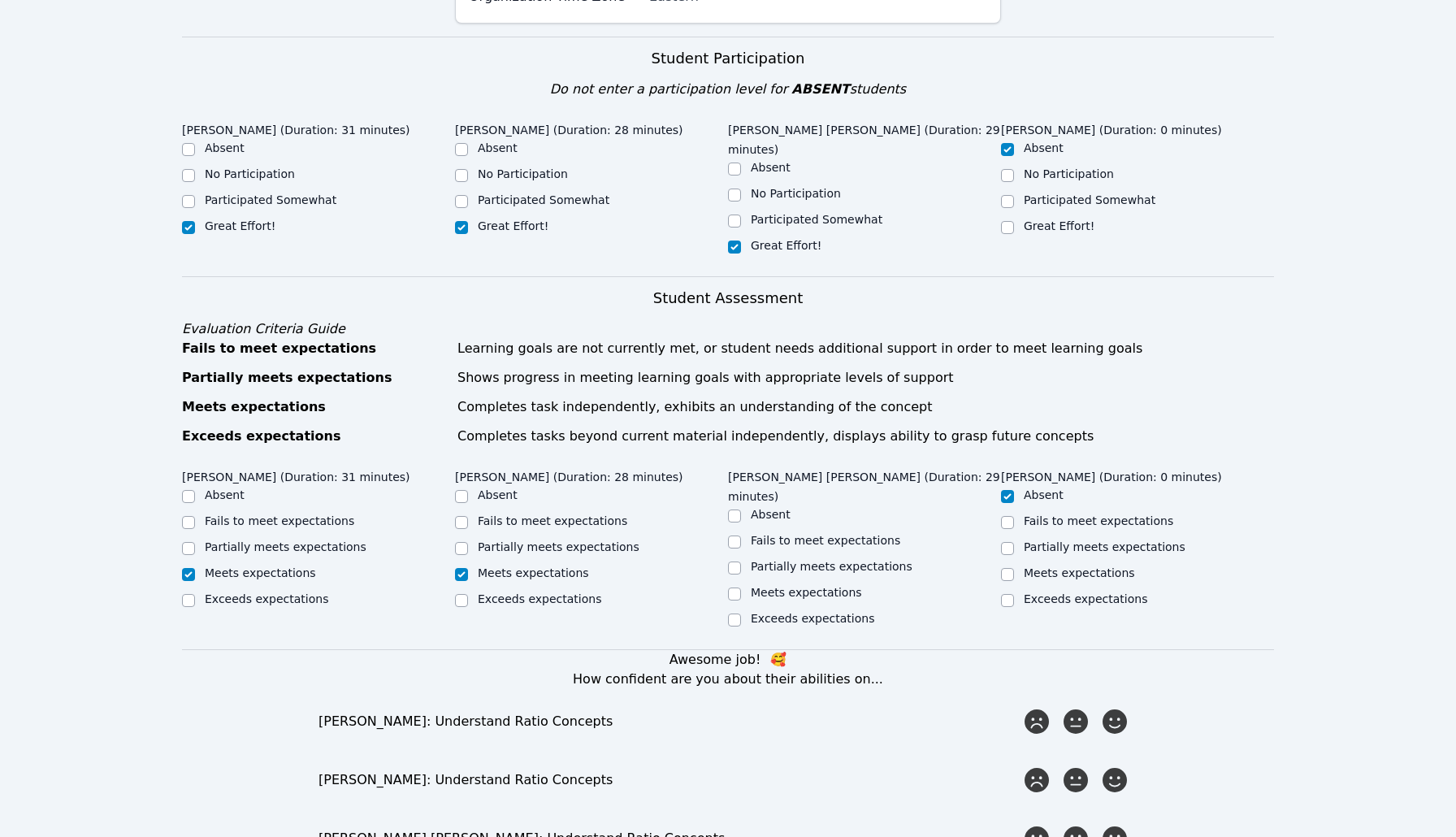
click at [821, 600] on div "Meets expectations" at bounding box center [807, 593] width 112 height 16
click at [818, 592] on label "Meets expectations" at bounding box center [807, 593] width 112 height 13
click at [741, 592] on input "Meets expectations" at bounding box center [734, 594] width 13 height 13
checkbox input "true"
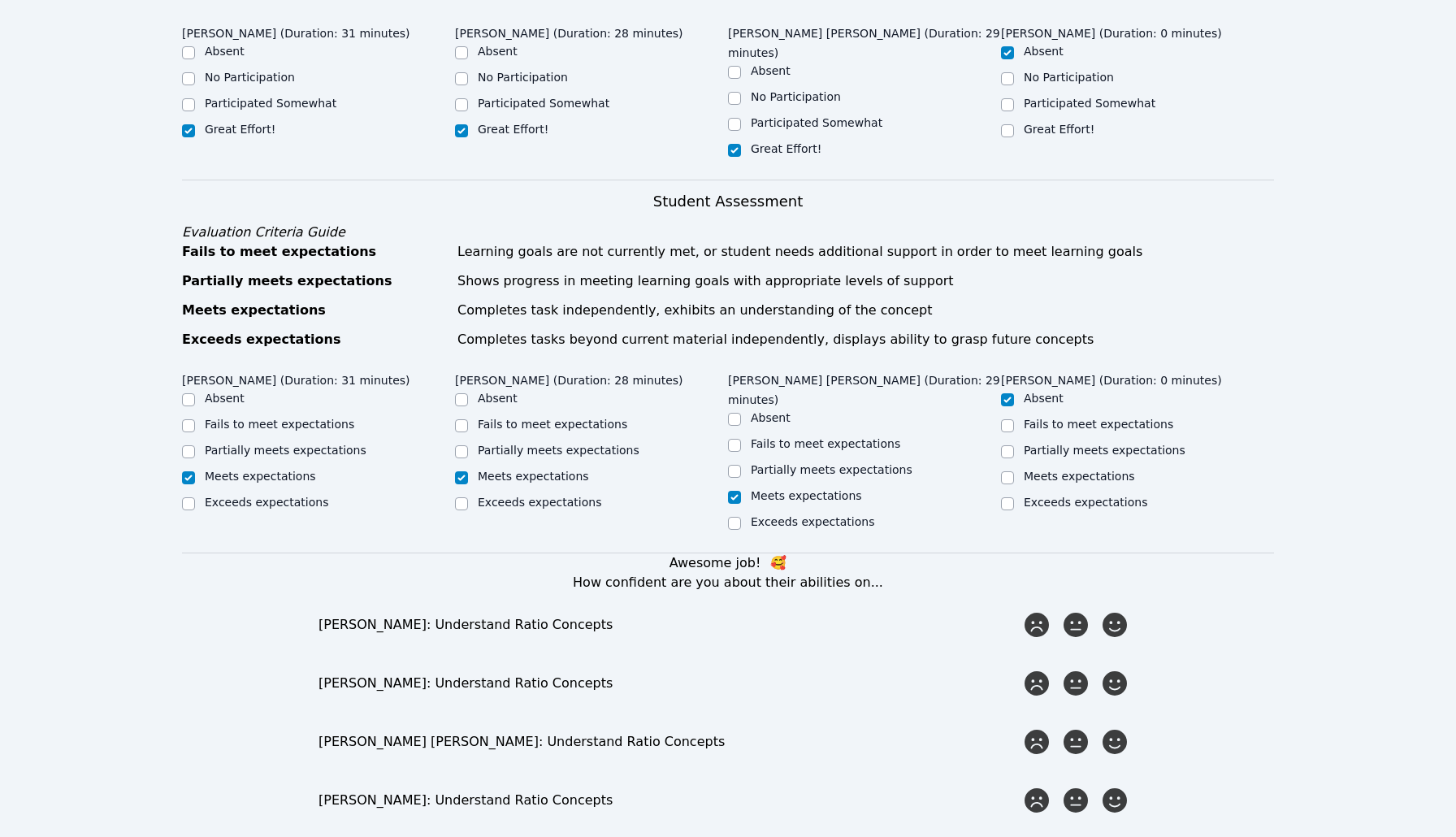
scroll to position [823, 0]
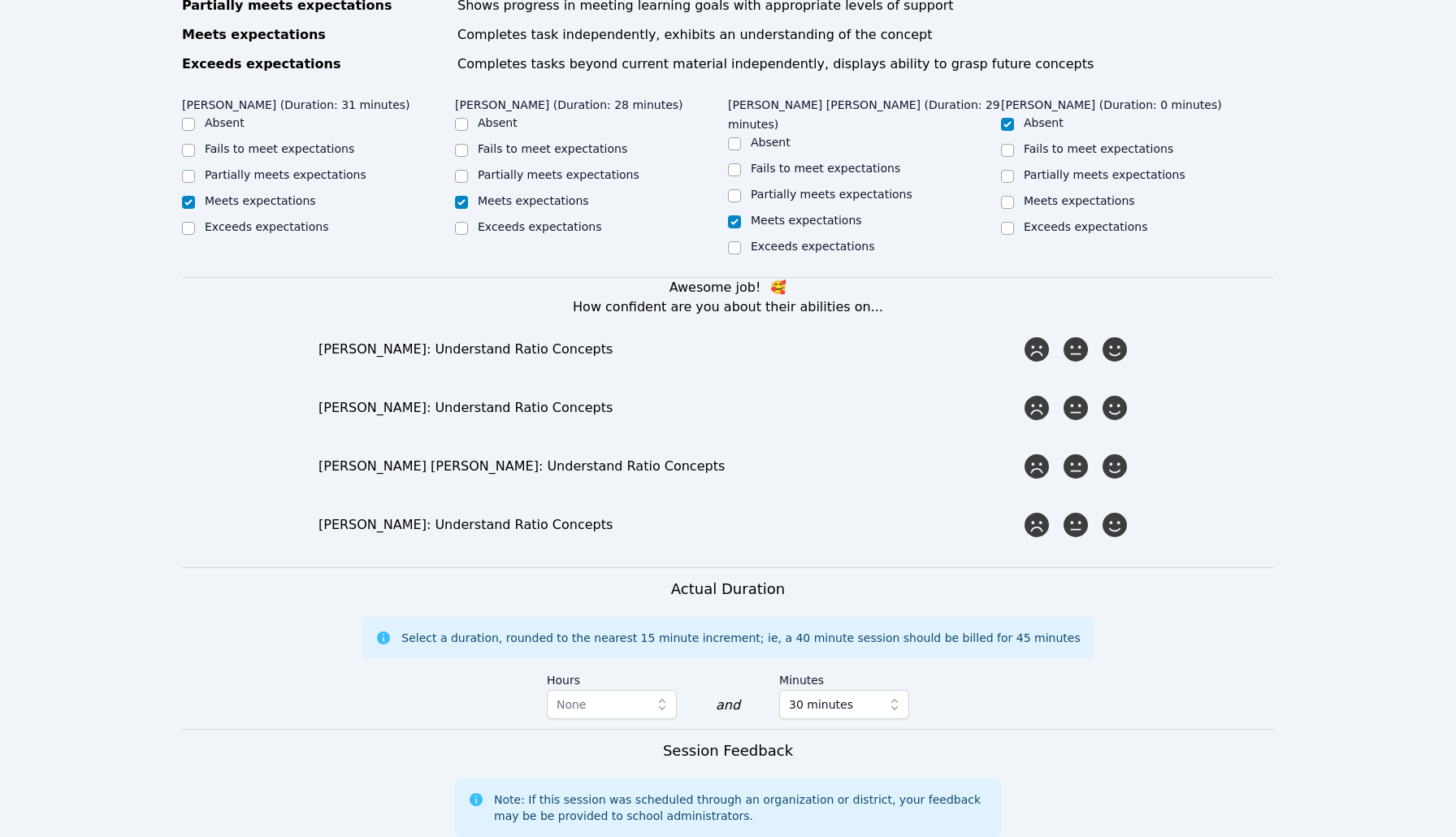
click at [1007, 370] on div "Awesome job! 🥰 How confident are you about their abilities on... Gabrielly Coel…" at bounding box center [728, 410] width 1092 height 263
click at [1007, 362] on icon at bounding box center [1115, 350] width 29 height 29
click at [0, 0] on input "radio" at bounding box center [0, 0] width 0 height 0
click at [1007, 414] on icon at bounding box center [1115, 408] width 29 height 29
click at [0, 0] on input "radio" at bounding box center [0, 0] width 0 height 0
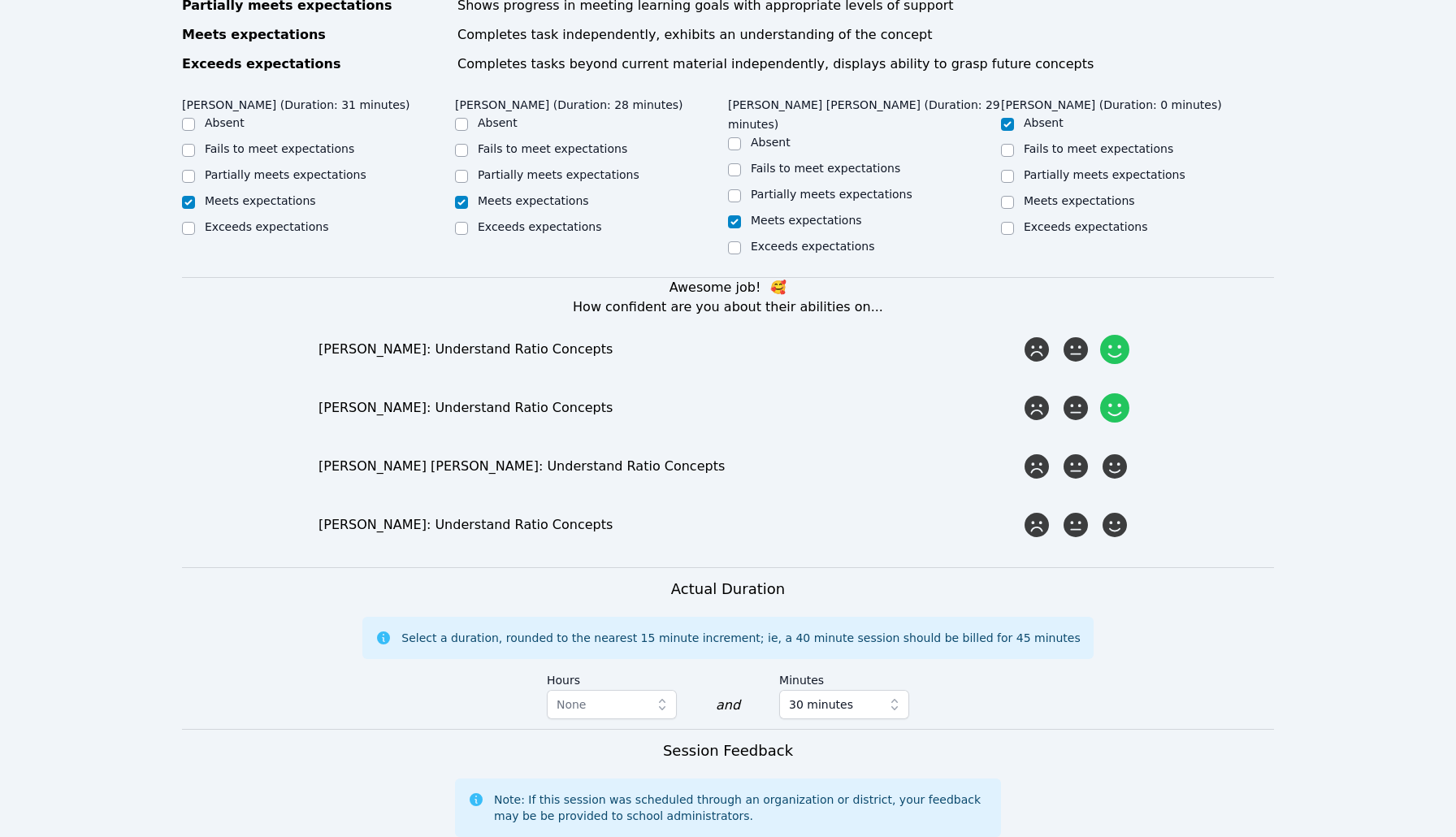
click at [1007, 448] on div "Awesome job! 🥰 How confident are you about their abilities on... Gabrielly Coel…" at bounding box center [728, 410] width 1092 height 263
click at [1007, 463] on icon at bounding box center [1115, 467] width 29 height 29
click at [0, 0] on input "radio" at bounding box center [0, 0] width 0 height 0
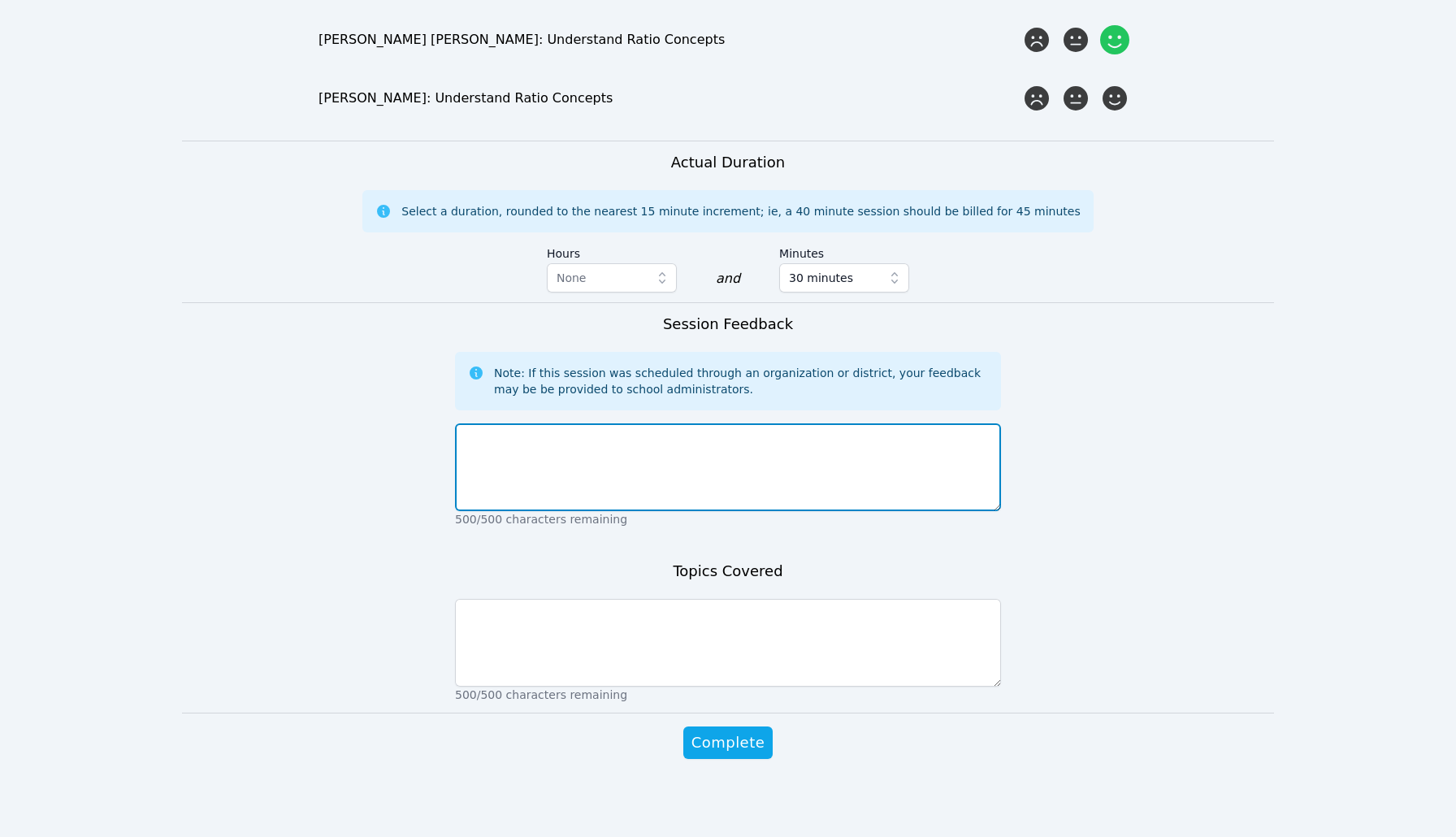
click at [924, 426] on textarea at bounding box center [728, 467] width 546 height 87
click at [599, 483] on textarea at bounding box center [728, 467] width 546 height 87
type textarea "Session went well."
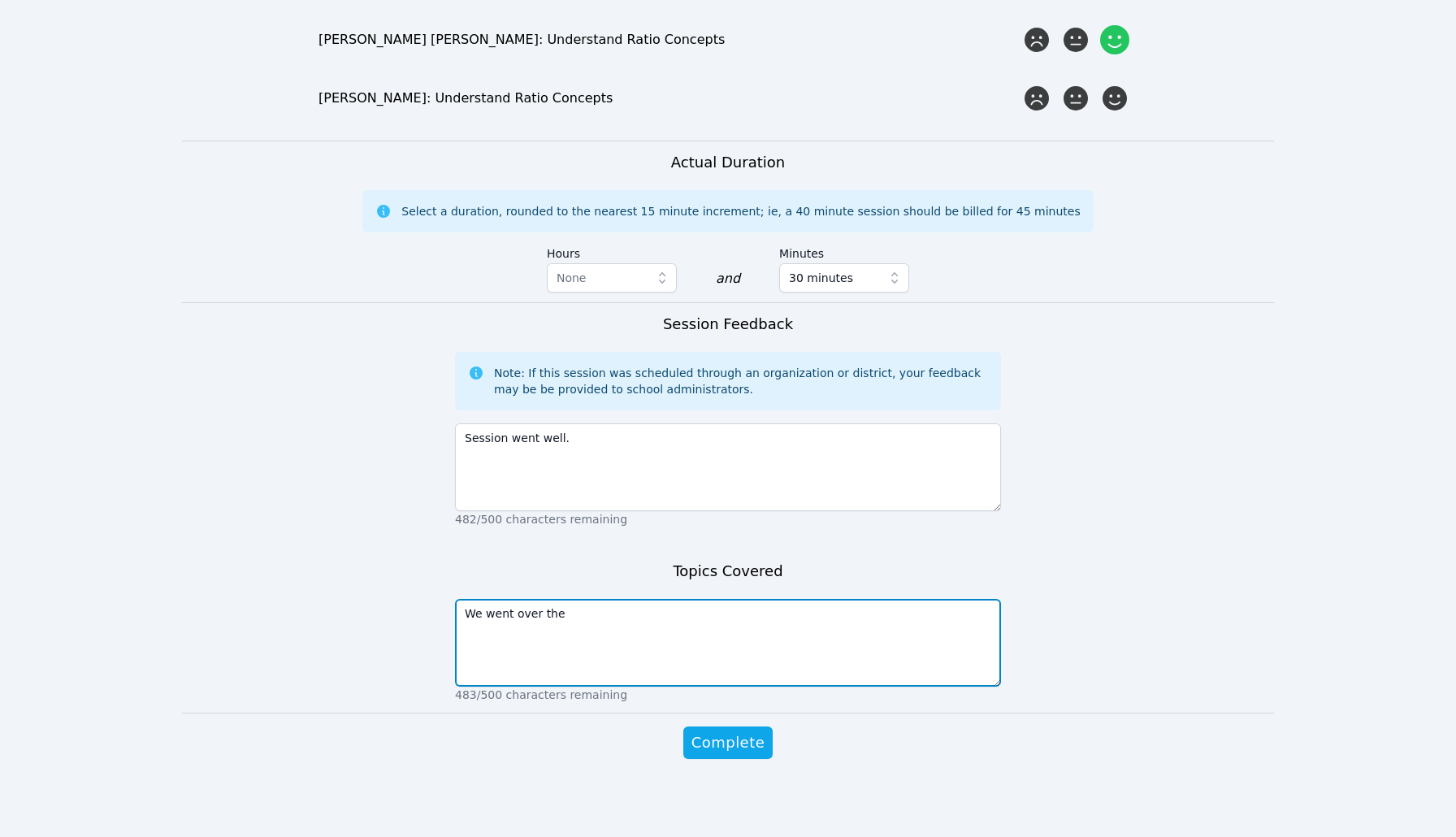
click at [737, 628] on textarea "We went over the" at bounding box center [728, 642] width 546 height 87
type textarea "We went over the area of parallelograms and over basic multiplication, which wi…"
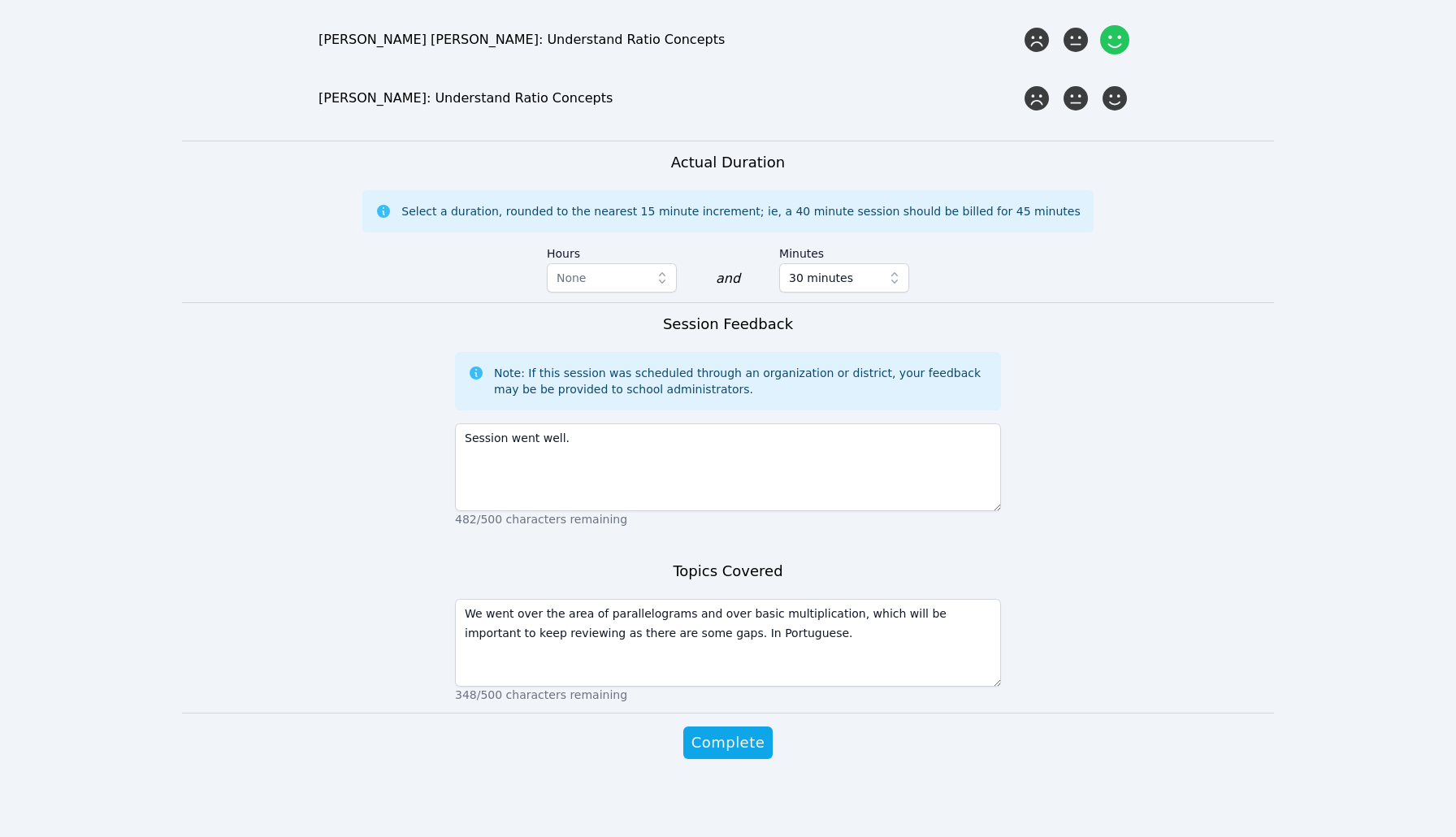
click at [760, 760] on div "Complete" at bounding box center [728, 760] width 546 height 65
click at [760, 752] on span "Complete" at bounding box center [728, 742] width 73 height 23
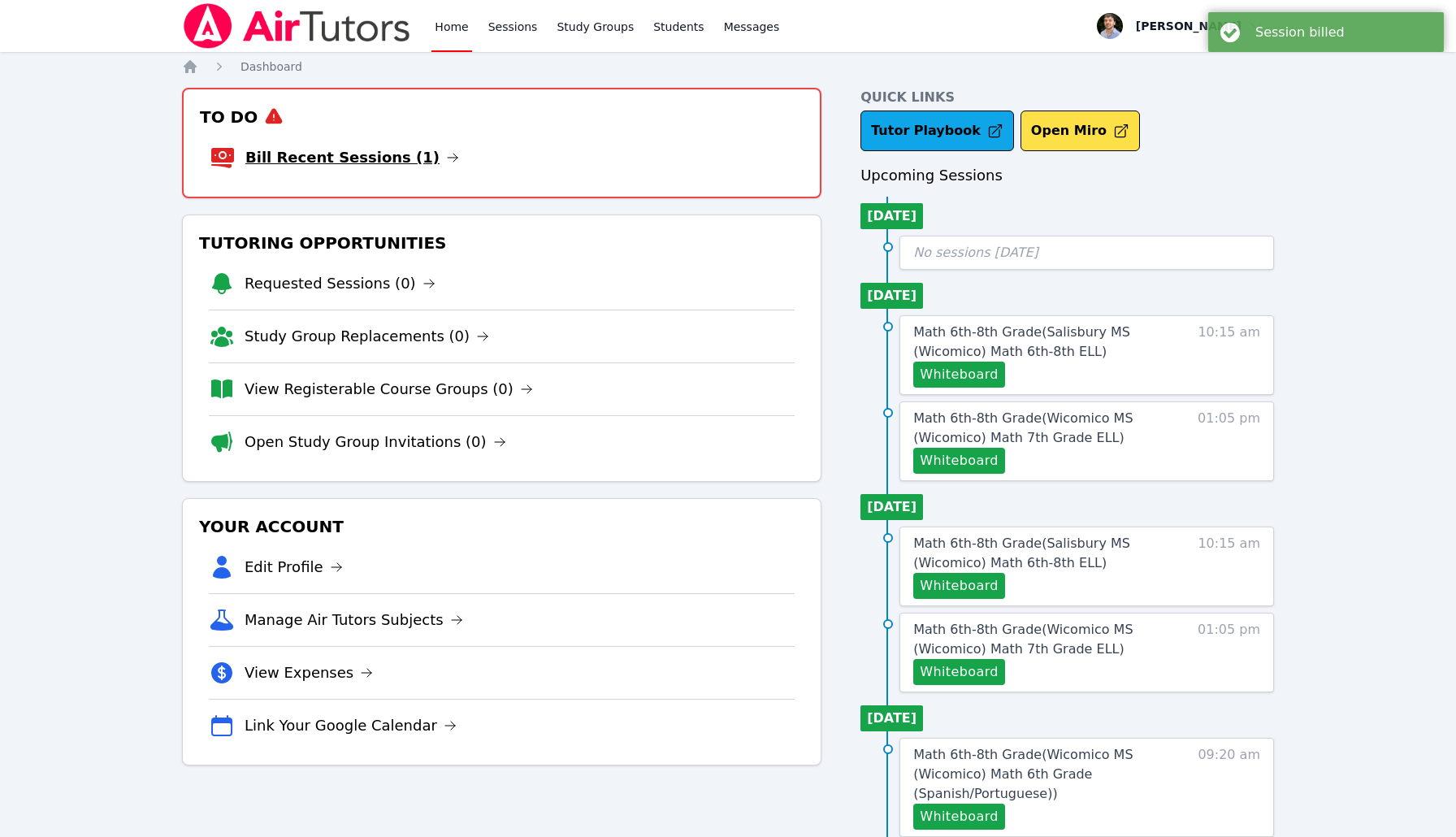
click at [446, 157] on icon at bounding box center [452, 158] width 13 height 13
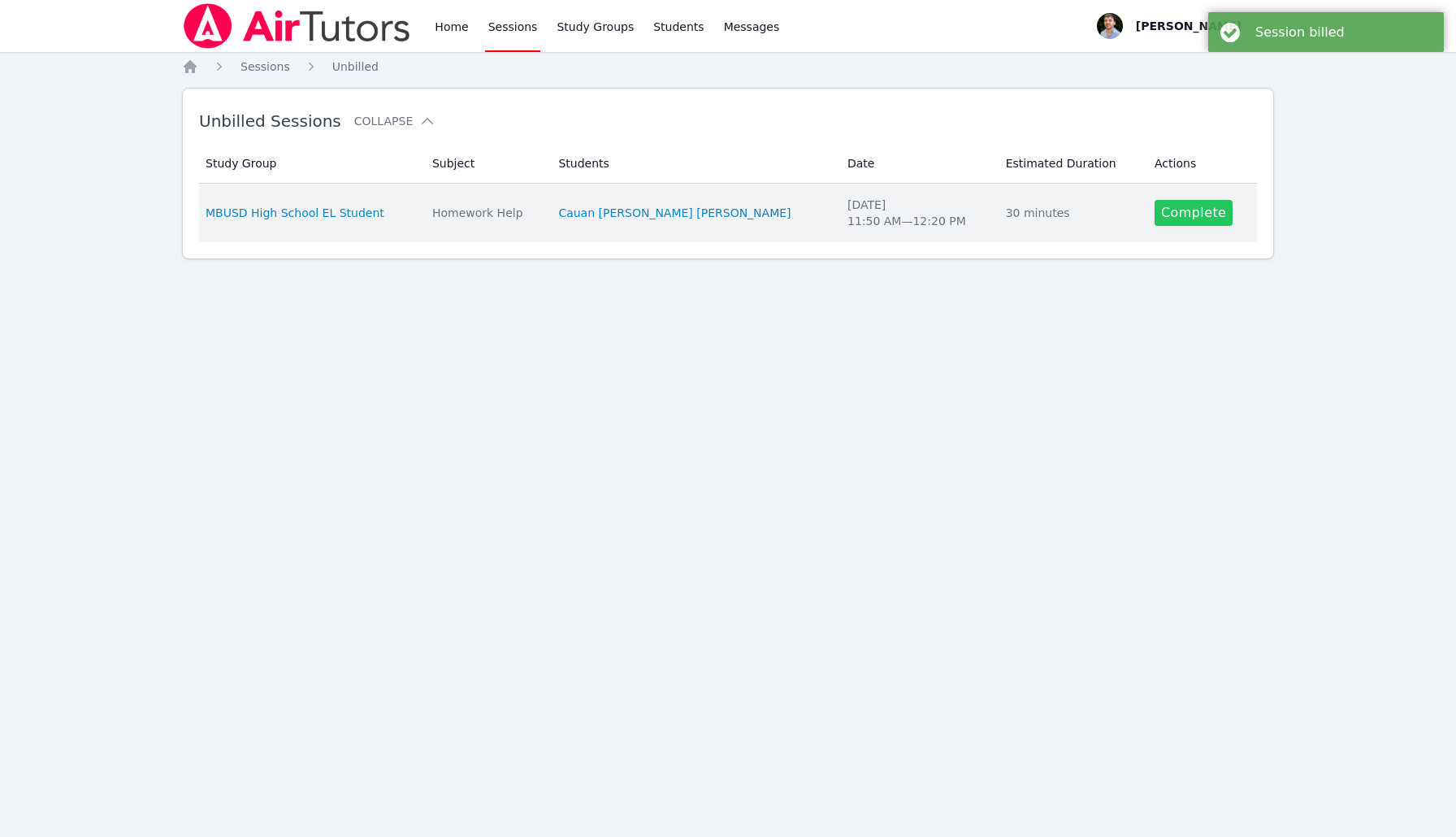
click at [1007, 223] on link "Complete" at bounding box center [1193, 213] width 78 height 26
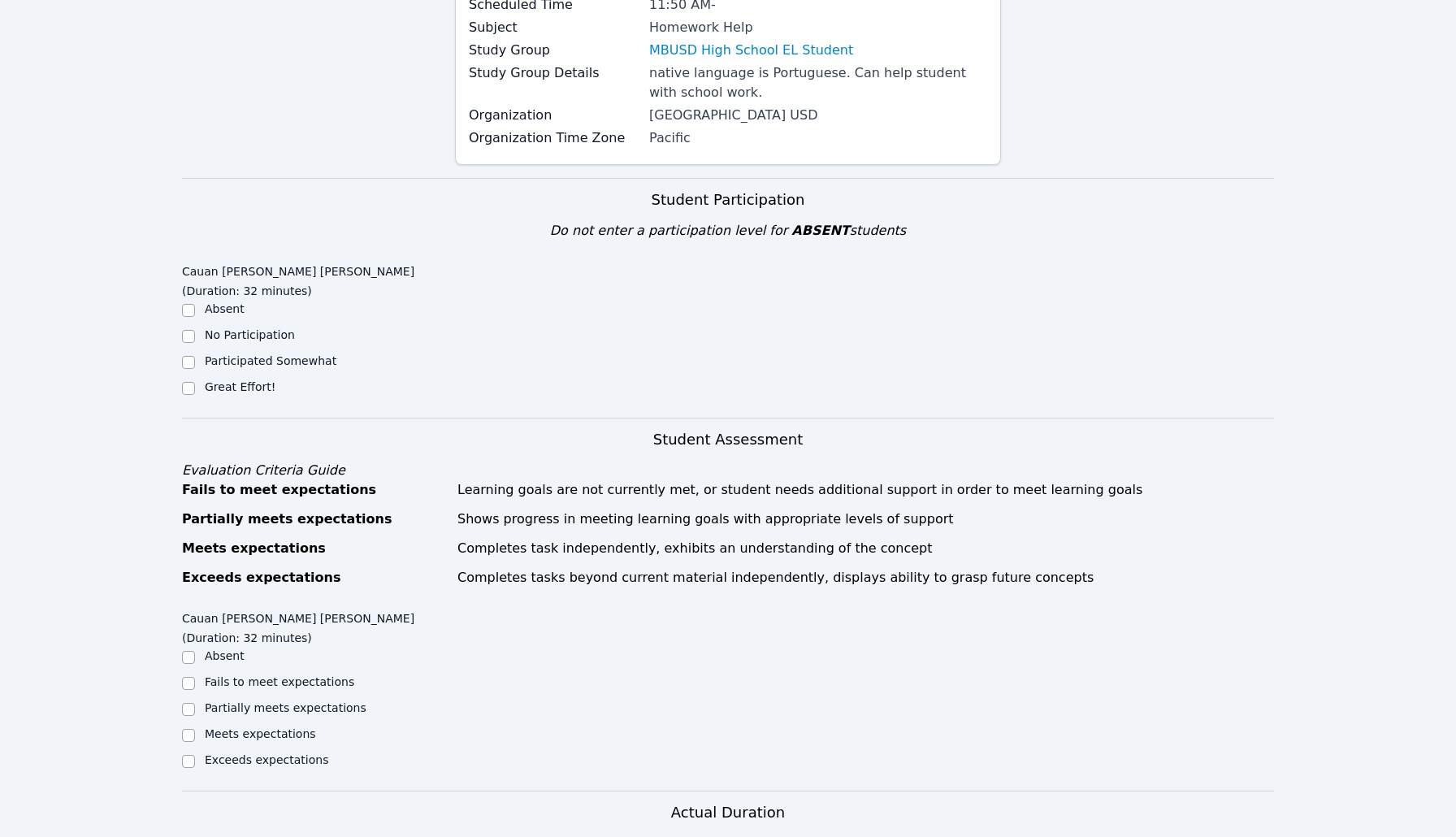
scroll to position [353, 0]
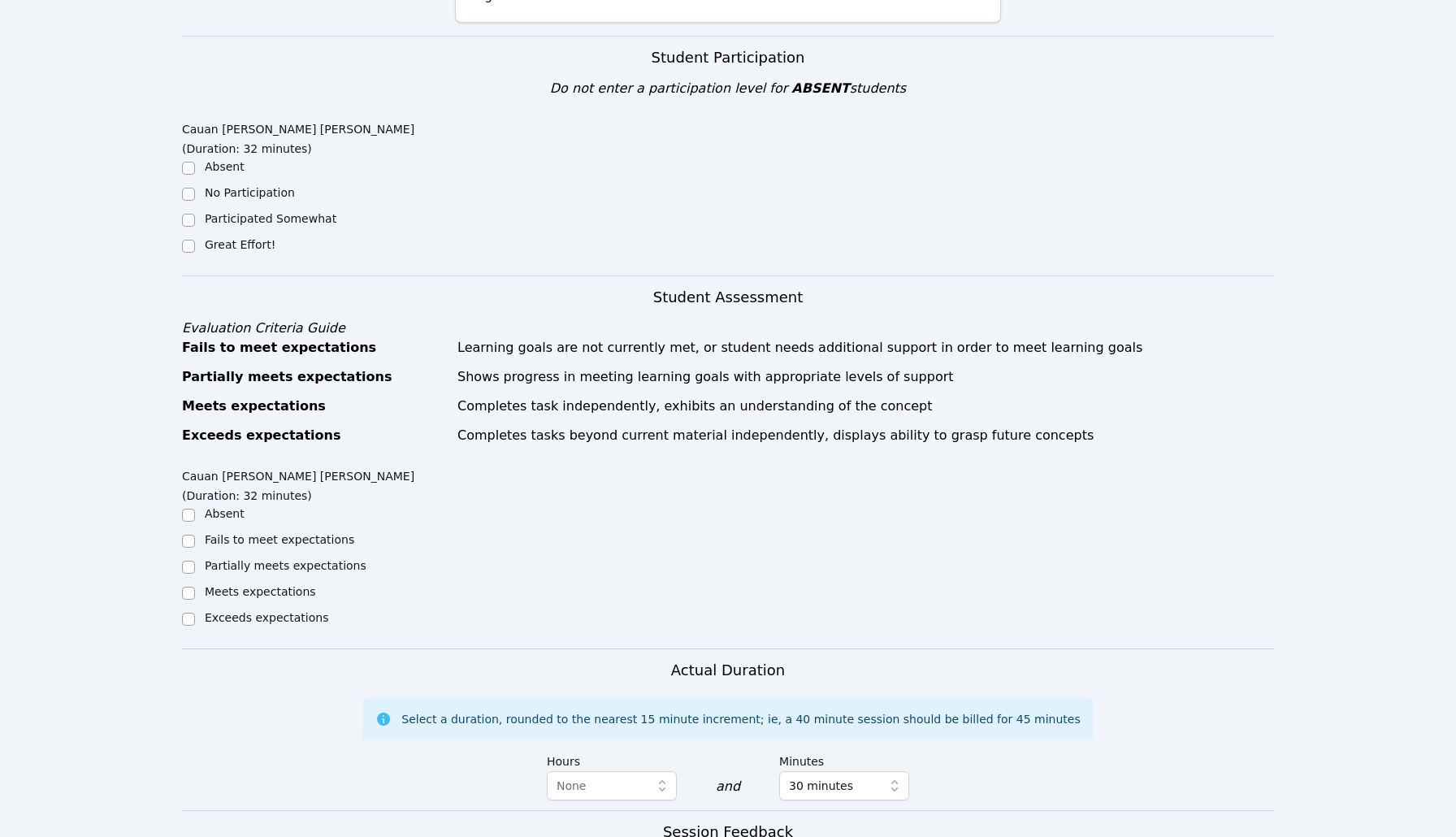
click at [260, 238] on label "Great Effort!" at bounding box center [240, 244] width 70 height 13
click at [195, 240] on input "Great Effort!" at bounding box center [188, 246] width 13 height 13
checkbox input "true"
click at [286, 610] on div "Exceeds expectations" at bounding box center [266, 618] width 123 height 16
click at [289, 611] on label "Exceeds expectations" at bounding box center [266, 617] width 123 height 13
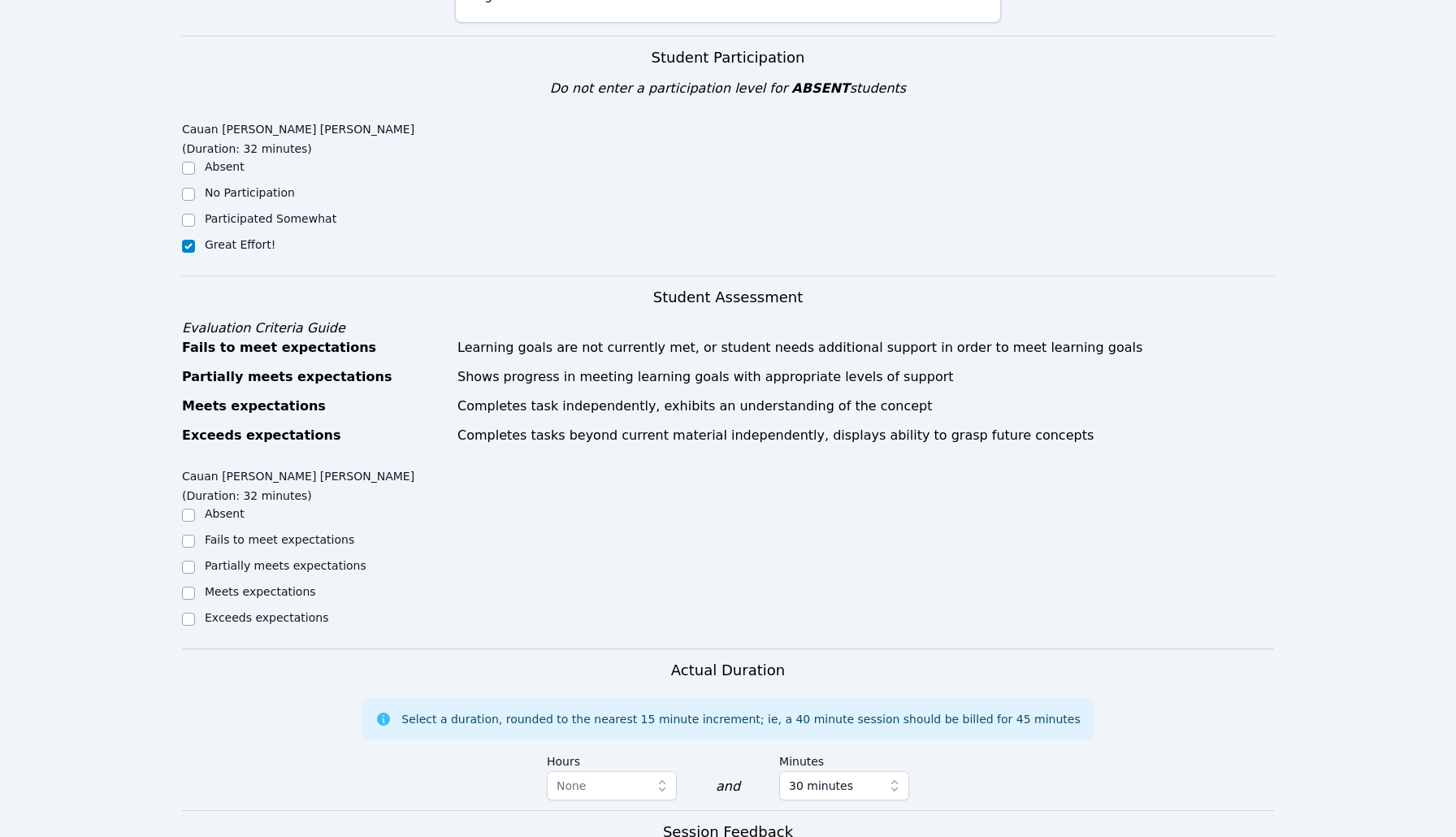
click at [195, 613] on input "Exceeds expectations" at bounding box center [188, 619] width 13 height 13
checkbox input "true"
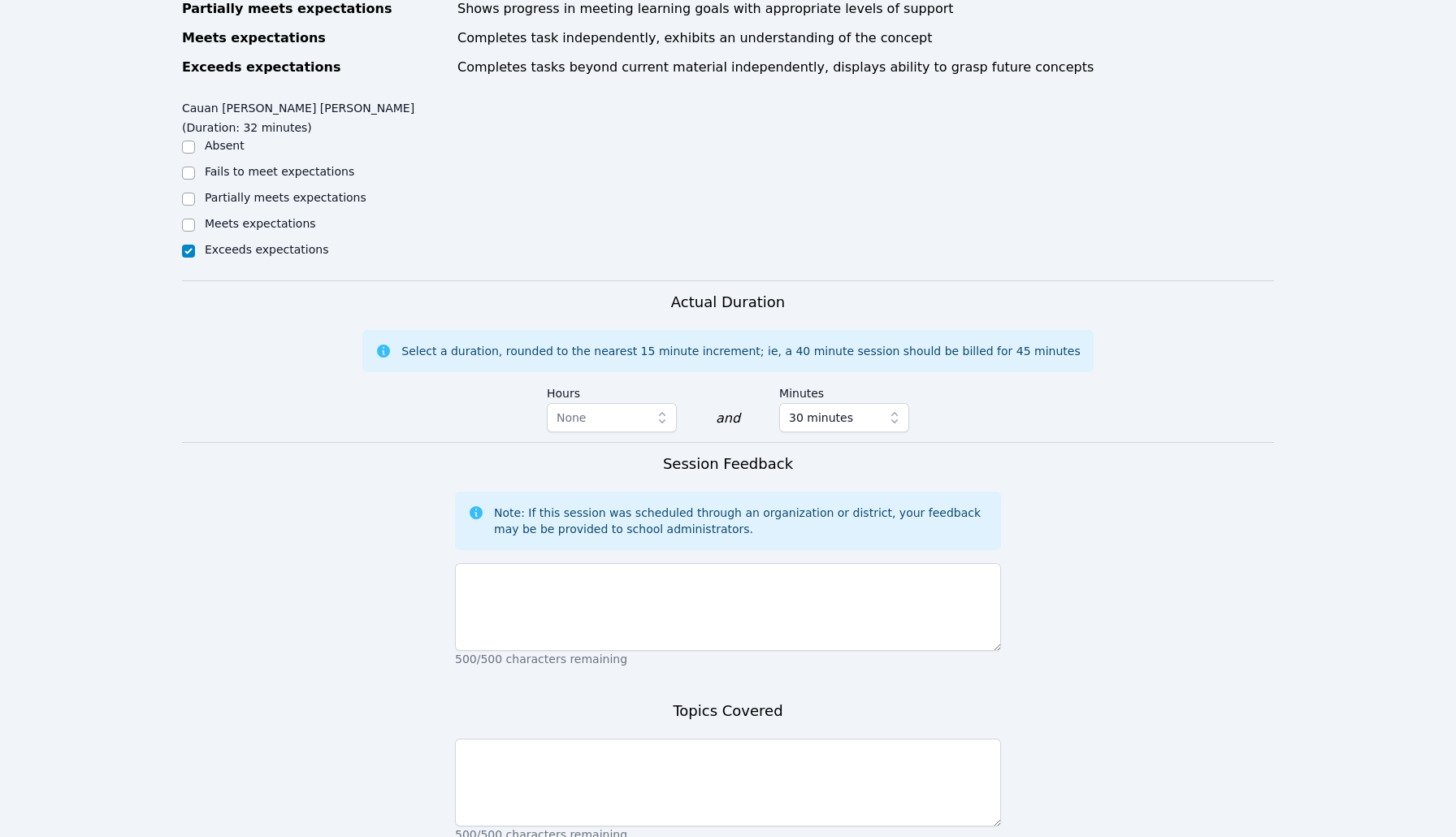
scroll to position [784, 0]
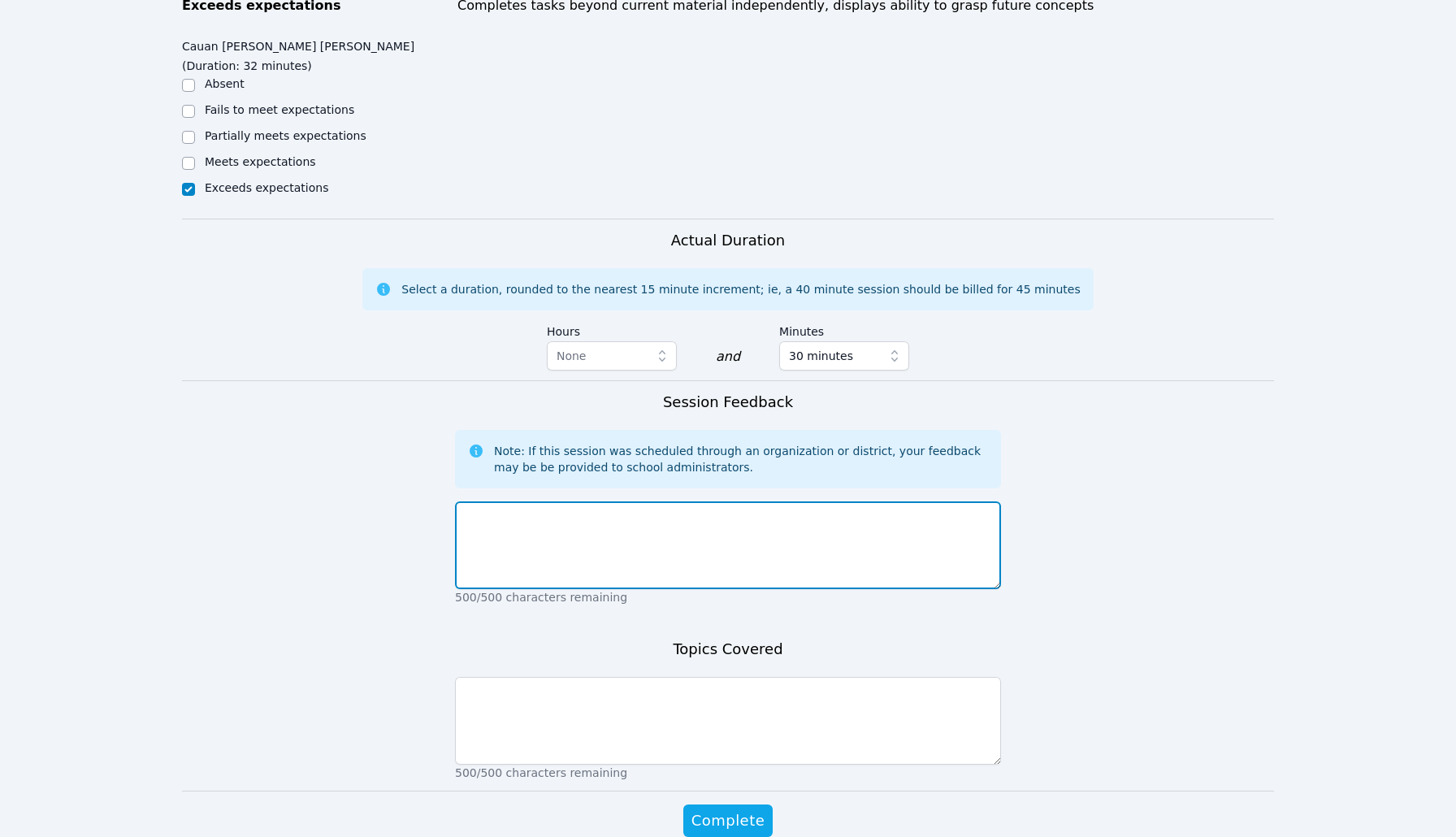
click at [559, 527] on textarea at bounding box center [728, 545] width 546 height 87
type textarea "Went well."
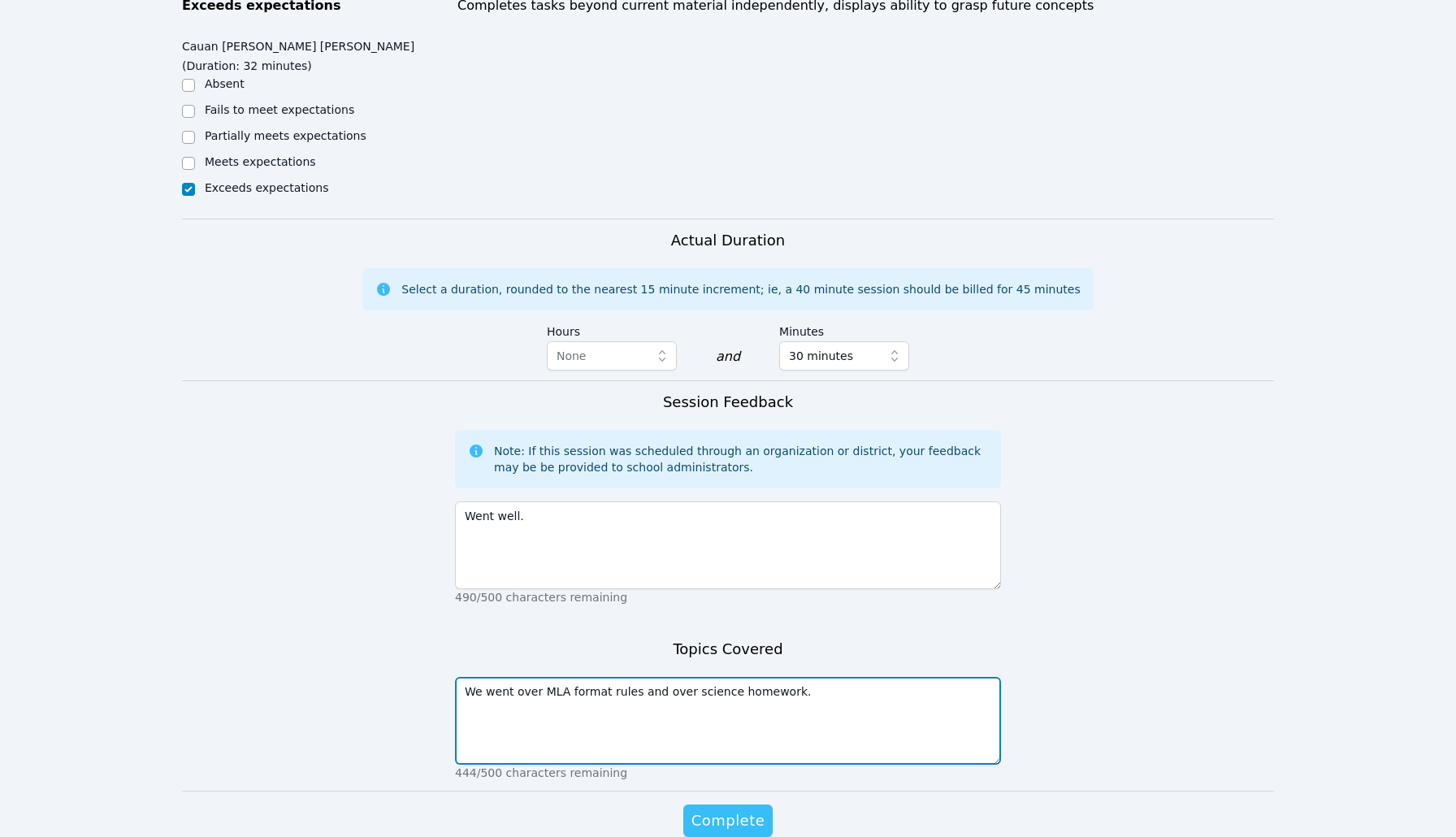
type textarea "We went over MLA format rules and over science homework."
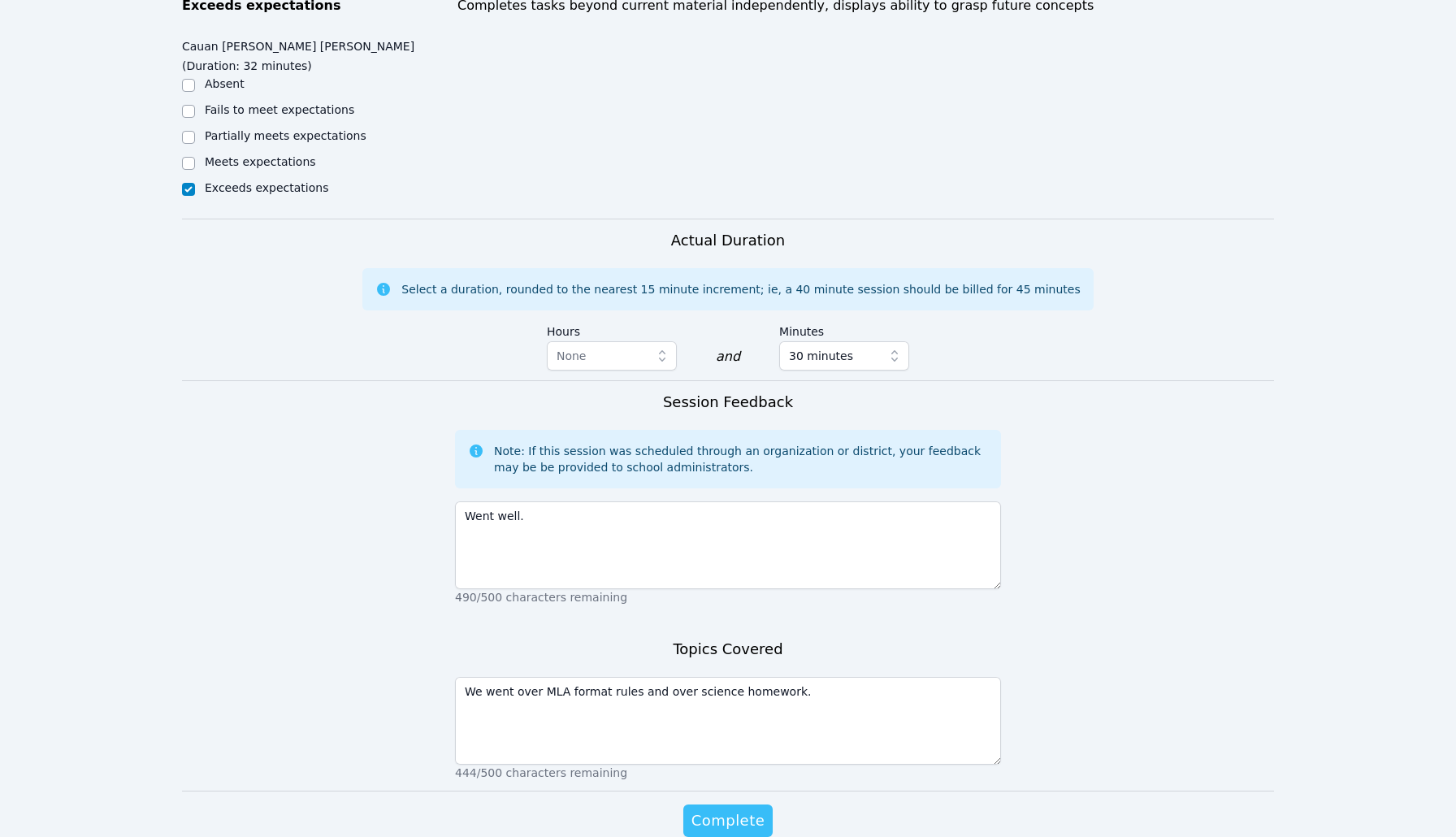
click at [717, 778] on span "Complete" at bounding box center [728, 821] width 73 height 23
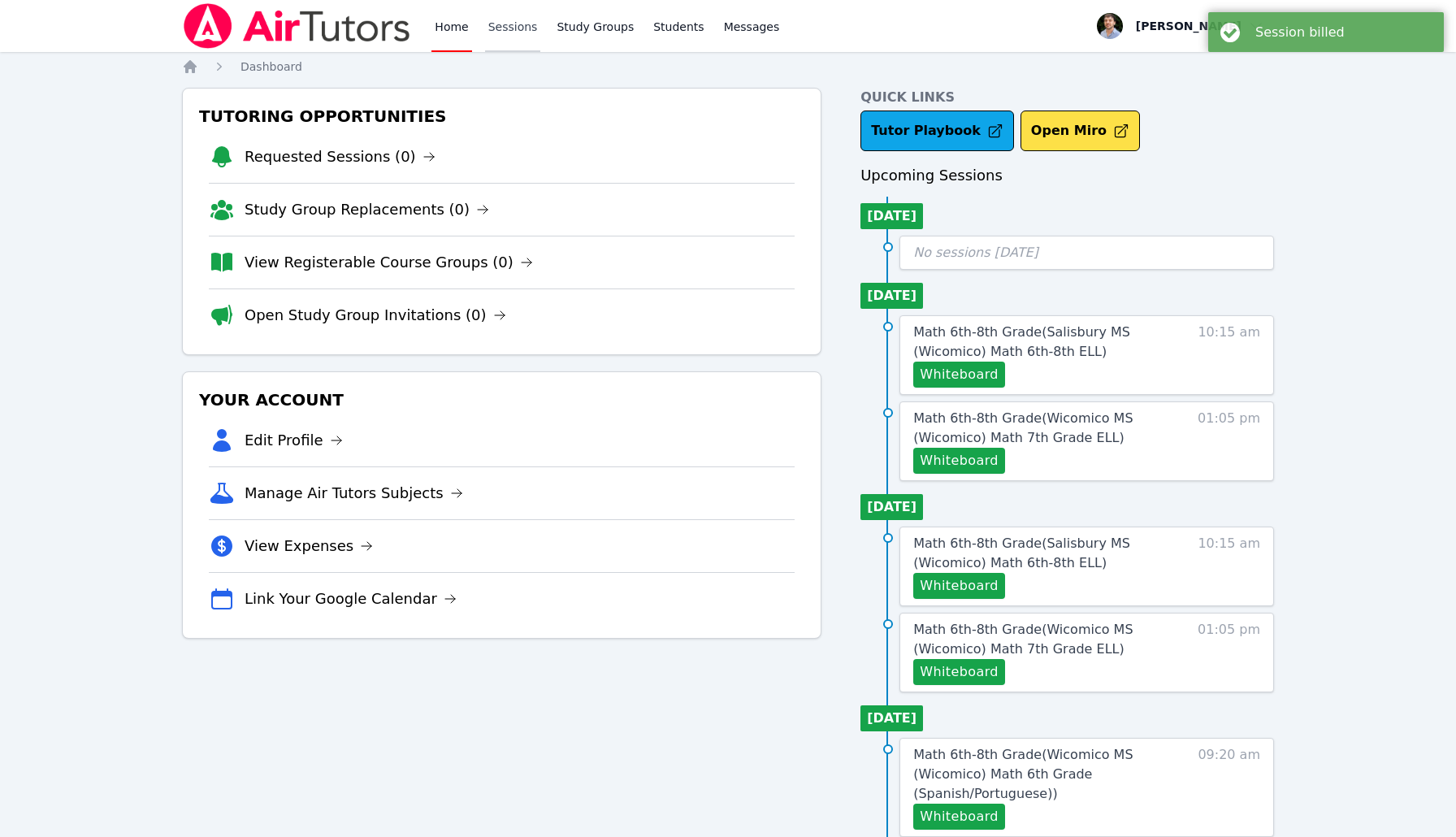
click at [512, 49] on link "Sessions" at bounding box center [513, 26] width 56 height 52
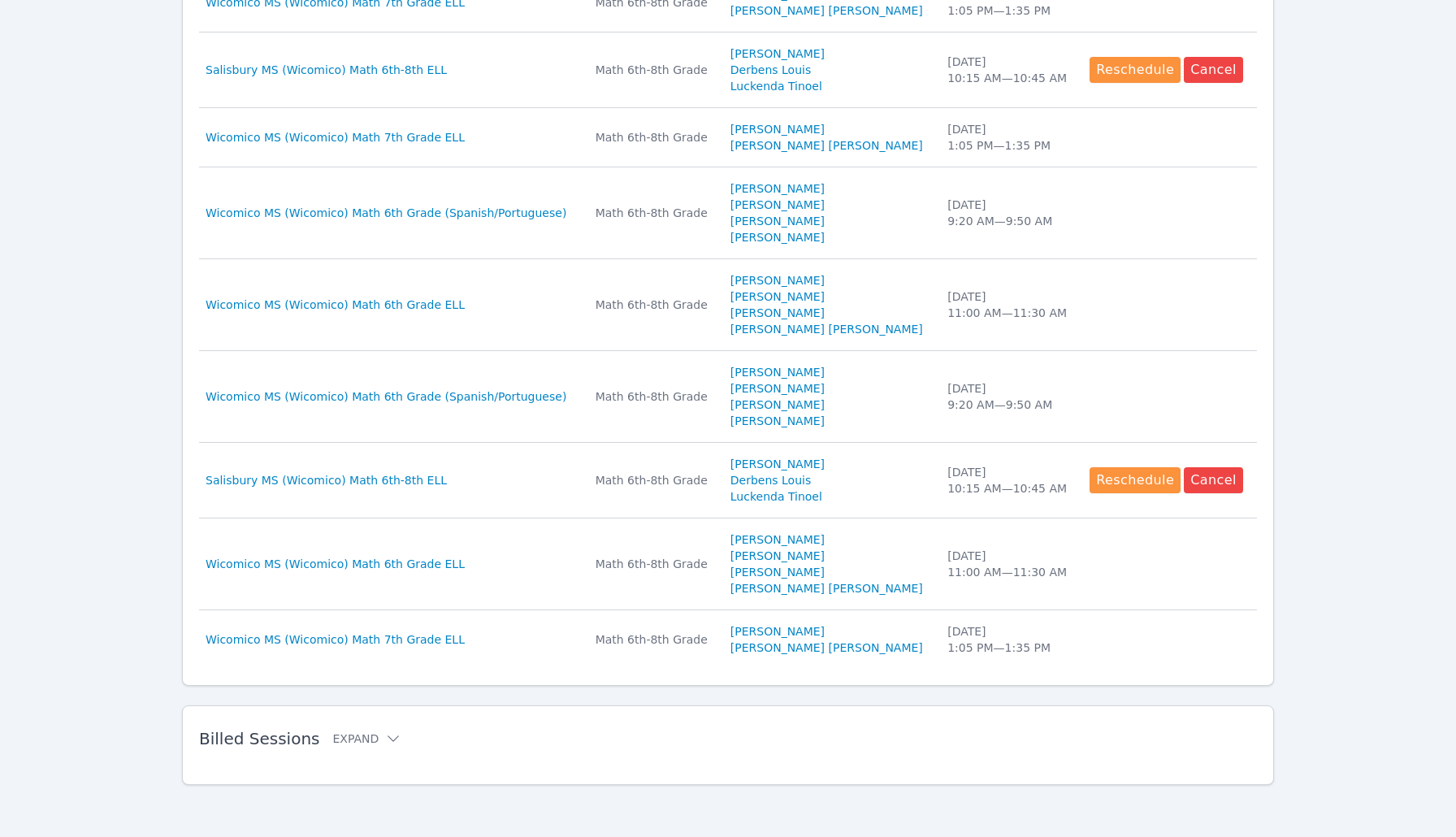
scroll to position [695, 0]
click at [393, 741] on h2 "Billed Sessions Expand" at bounding box center [701, 739] width 1006 height 20
click at [385, 741] on icon at bounding box center [393, 739] width 16 height 16
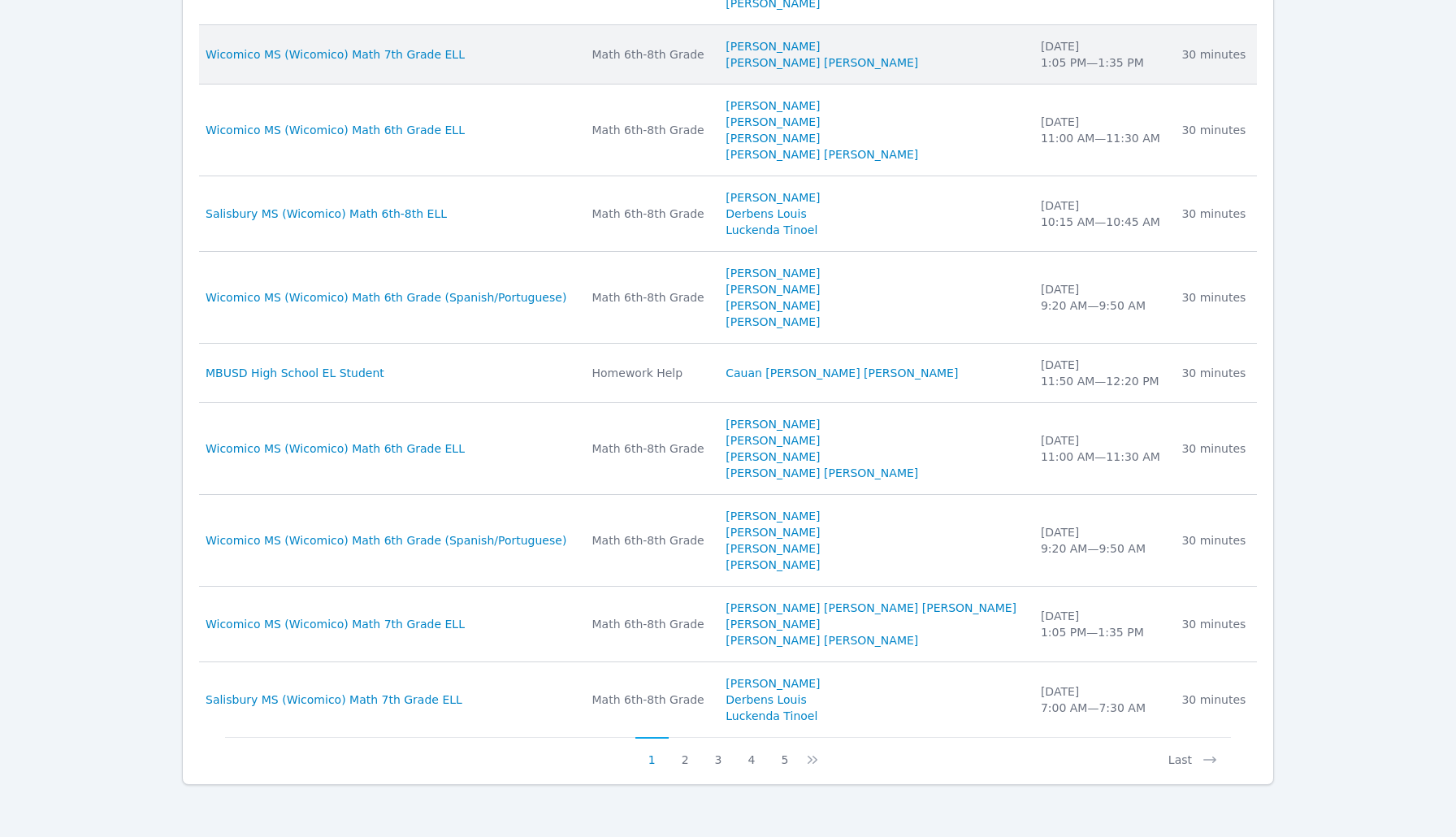
scroll to position [1562, 0]
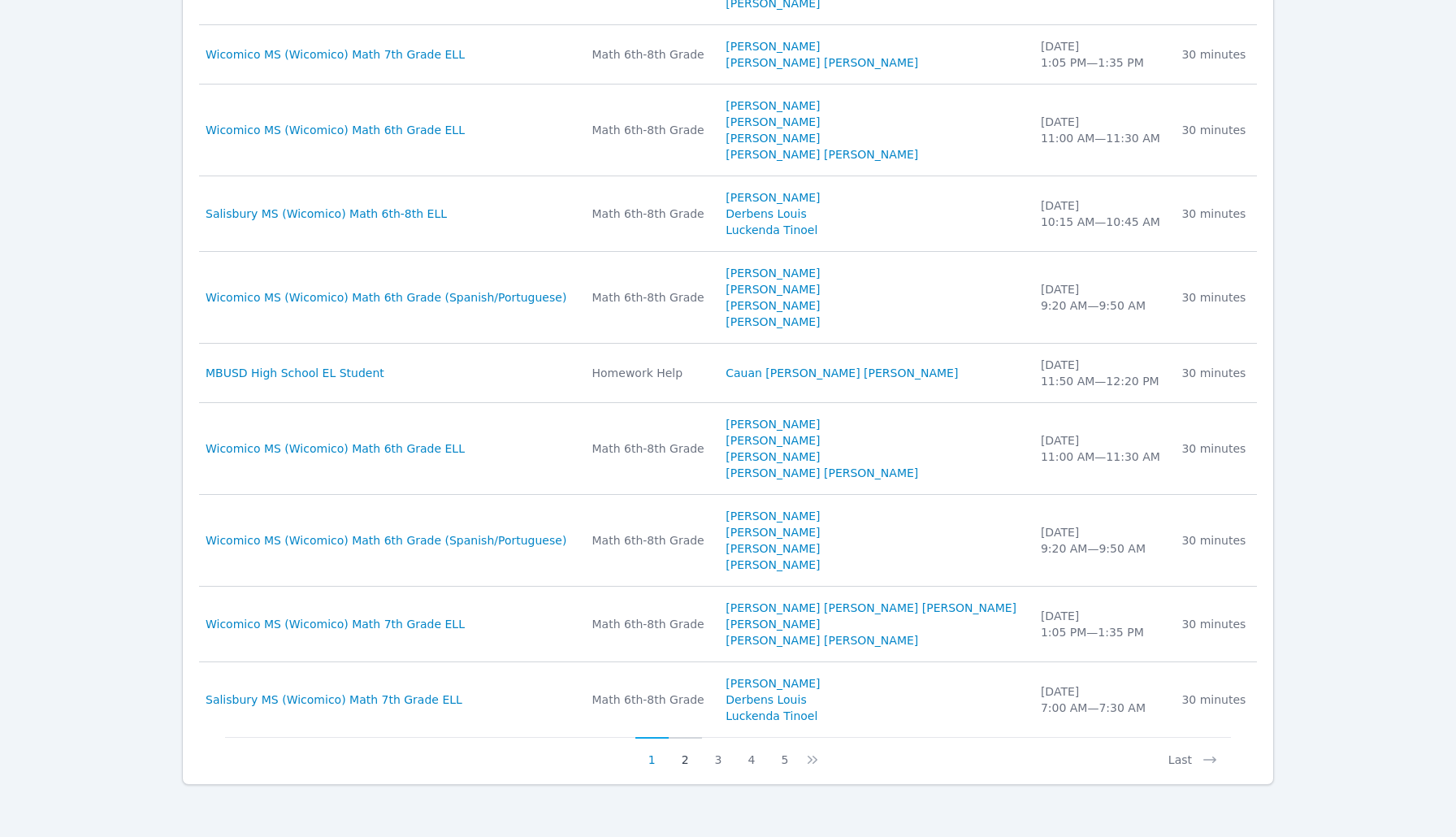
click at [685, 763] on button "2" at bounding box center [685, 752] width 33 height 31
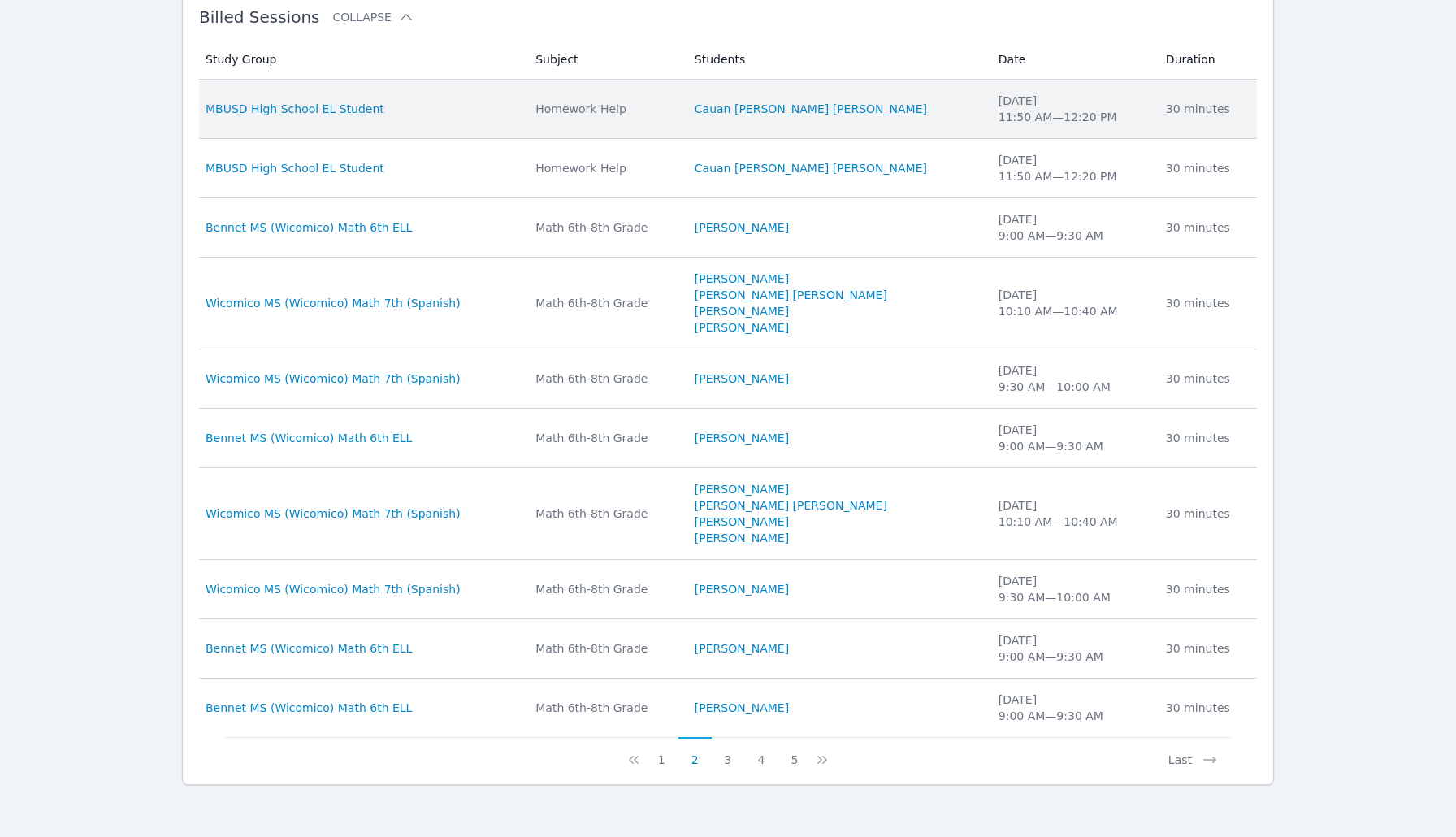
scroll to position [1416, 0]
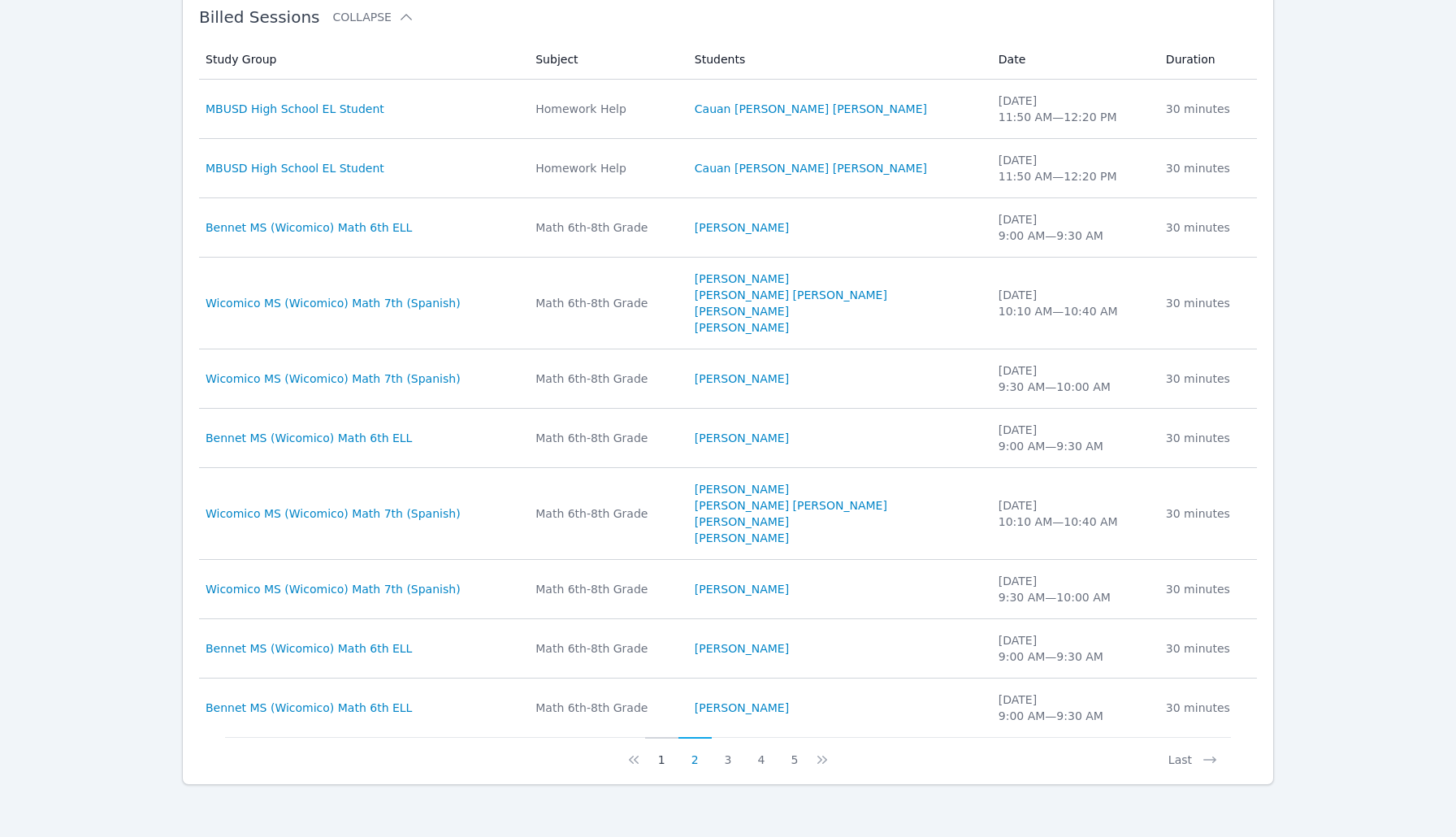
click at [661, 753] on button "1" at bounding box center [661, 752] width 33 height 31
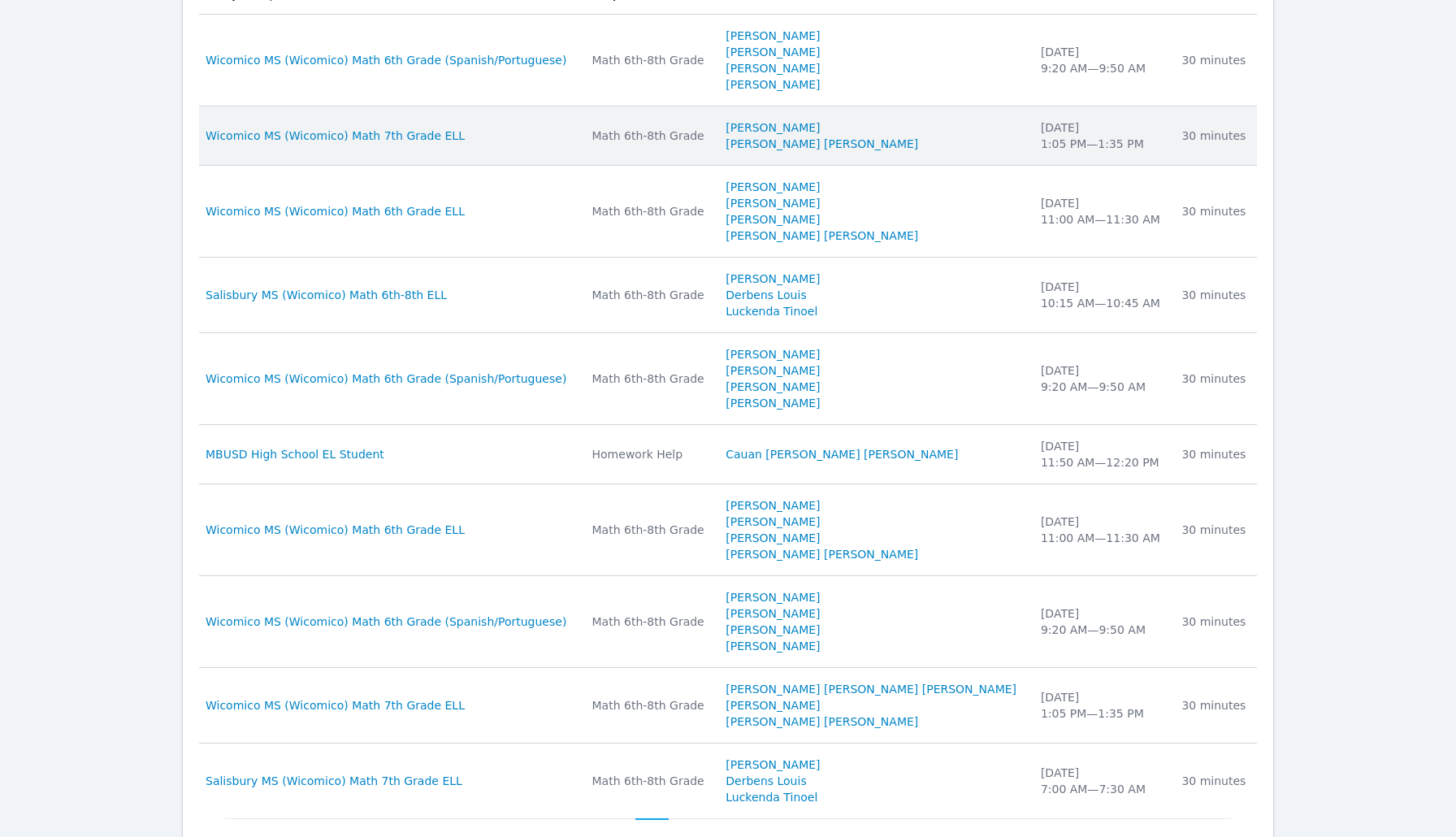
scroll to position [1413, 0]
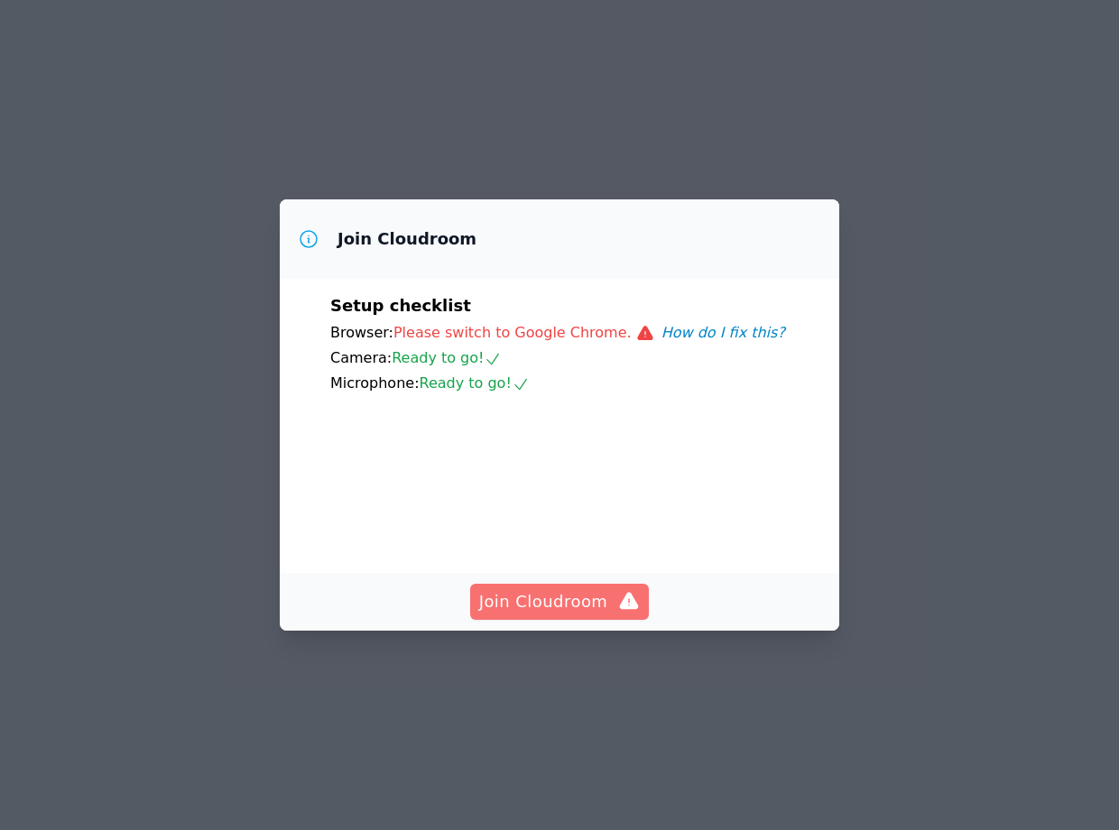
click at [605, 592] on span "Join Cloudroom" at bounding box center [560, 601] width 162 height 25
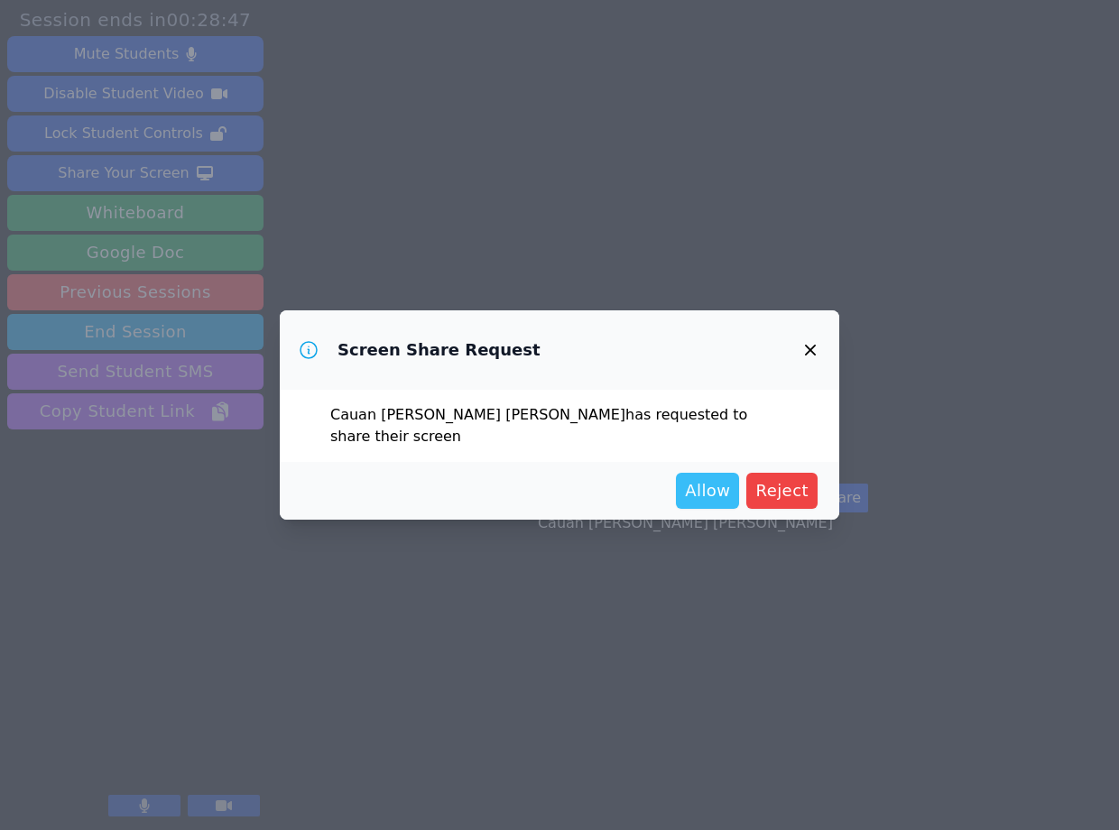
click at [739, 473] on button "Allow" at bounding box center [707, 491] width 63 height 36
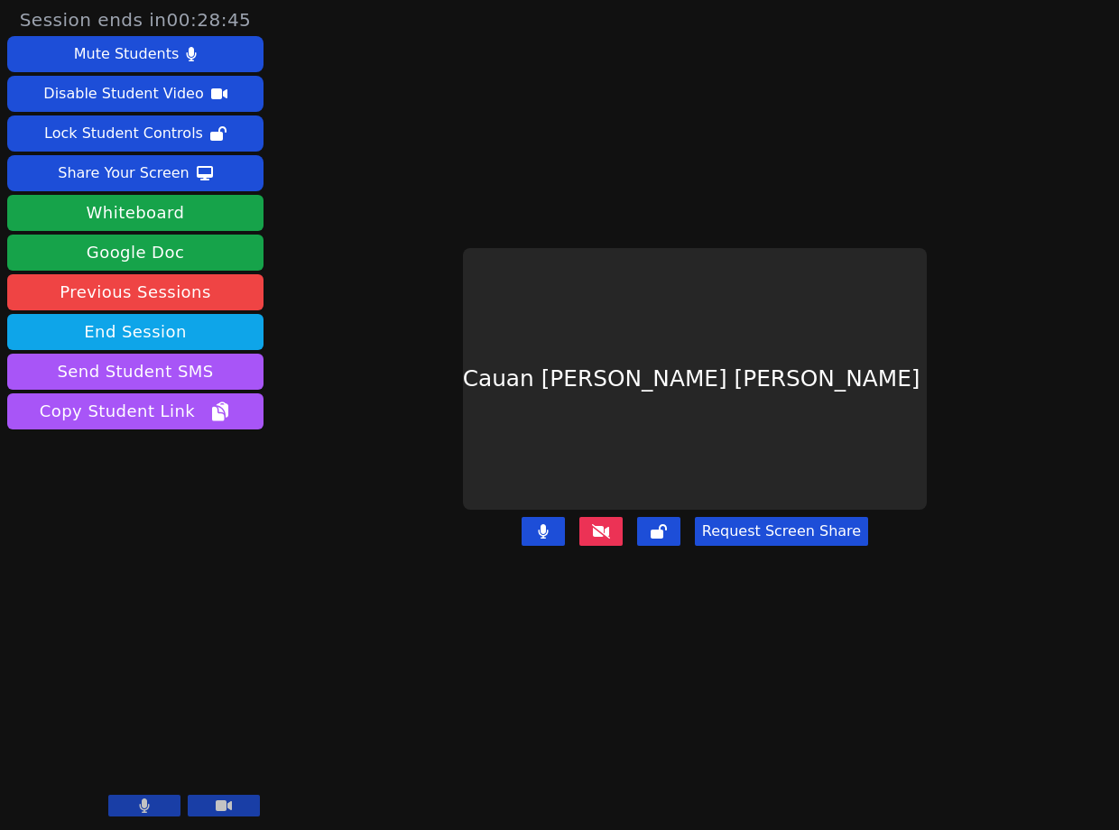
click at [215, 800] on button at bounding box center [224, 806] width 72 height 22
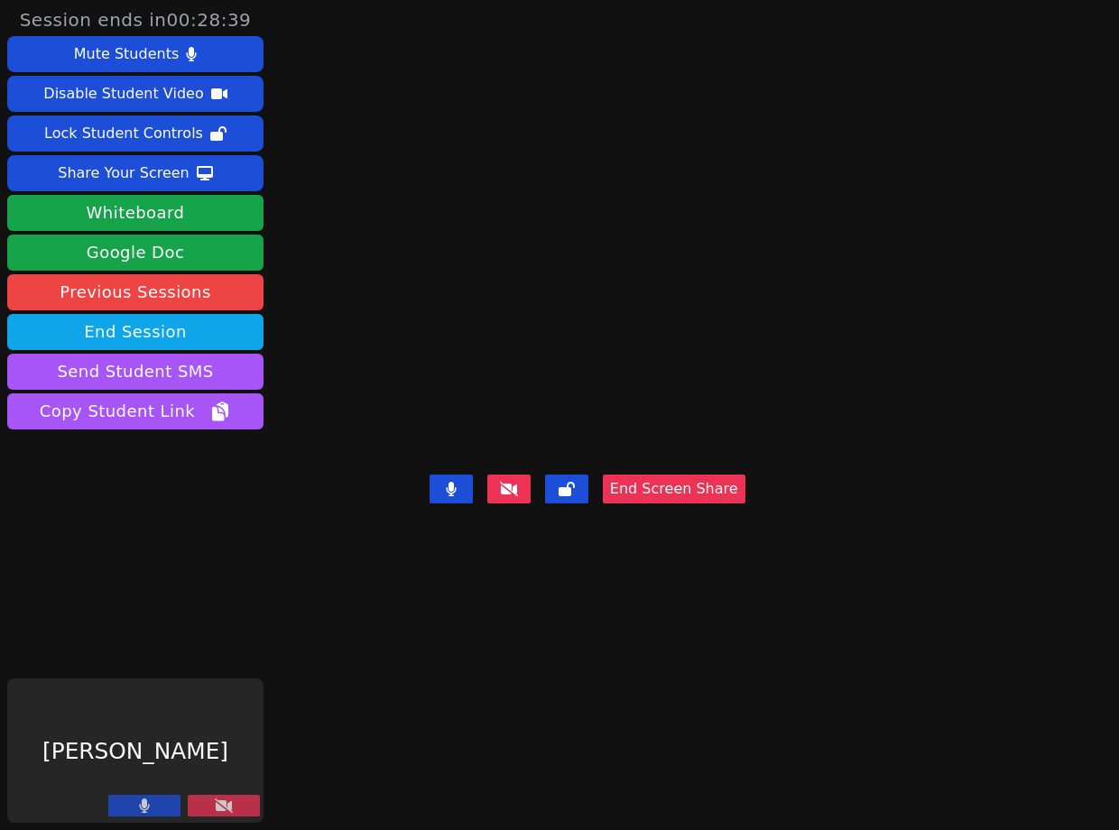
click at [215, 808] on icon at bounding box center [224, 805] width 18 height 14
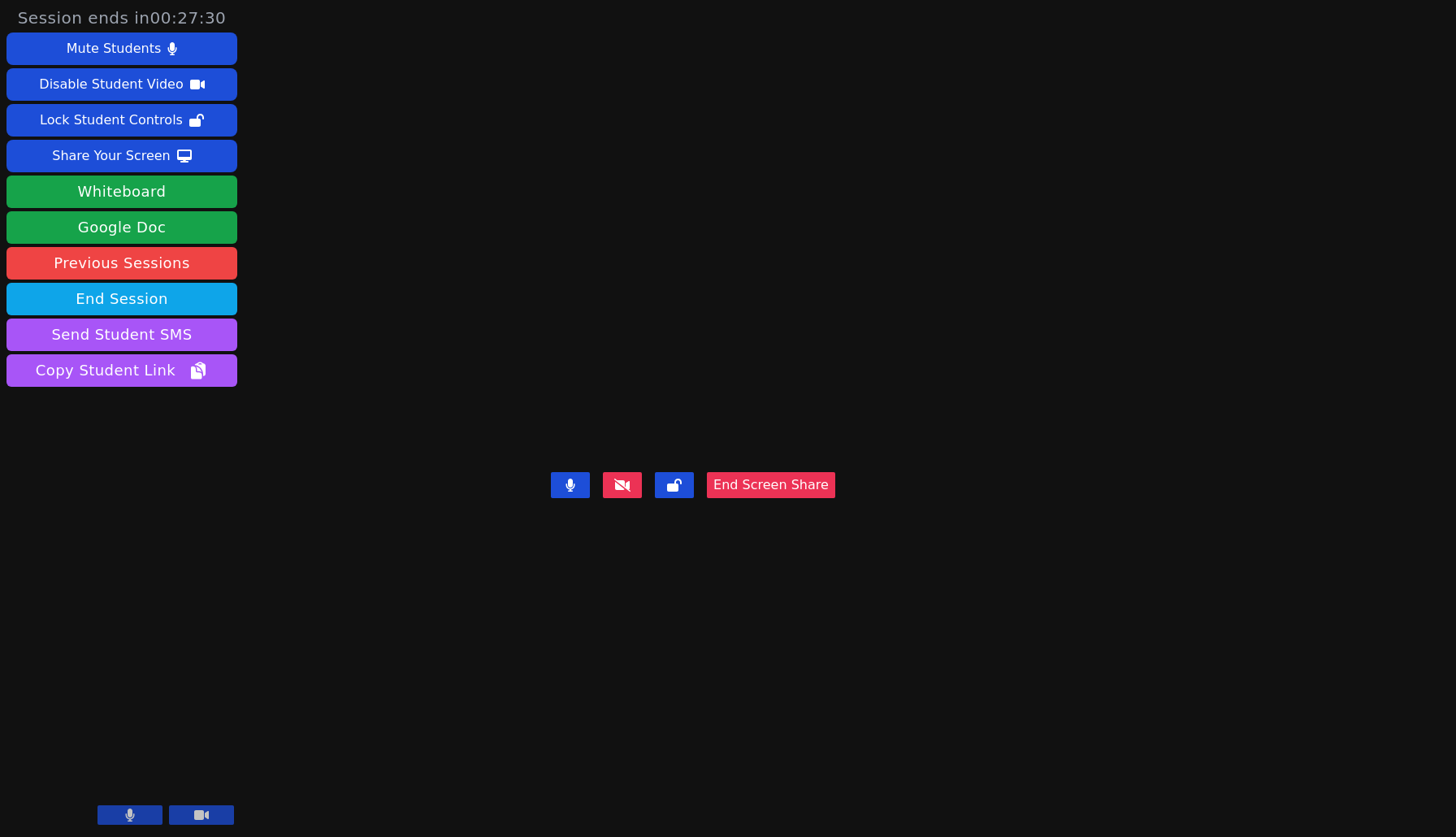
click at [575, 492] on icon at bounding box center [570, 485] width 10 height 13
click at [578, 492] on icon at bounding box center [570, 485] width 16 height 13
click at [836, 498] on button "End Screen Share" at bounding box center [771, 485] width 129 height 26
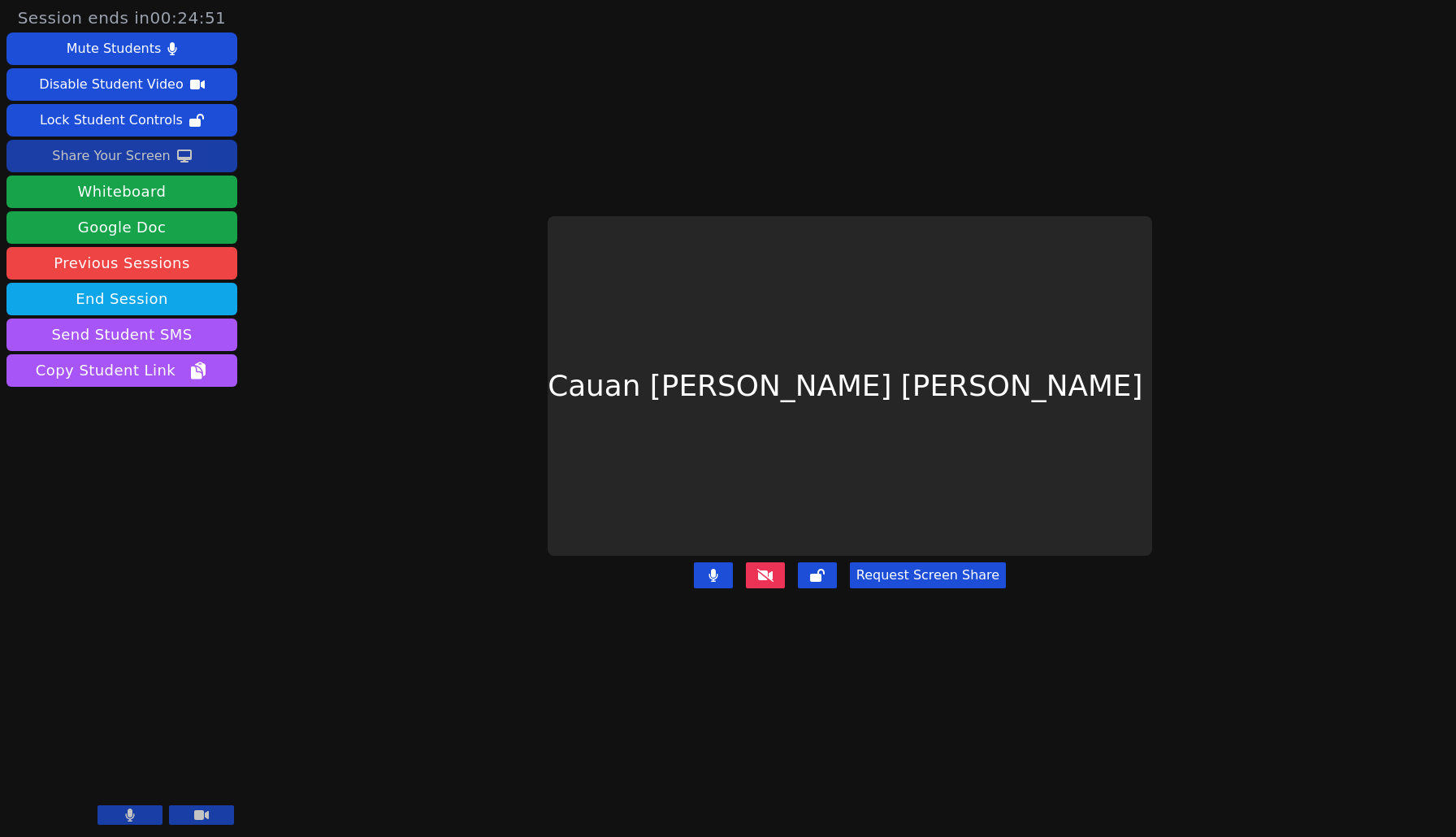
click at [155, 154] on div "Share Your Screen" at bounding box center [112, 156] width 119 height 26
click at [196, 747] on icon at bounding box center [202, 815] width 16 height 13
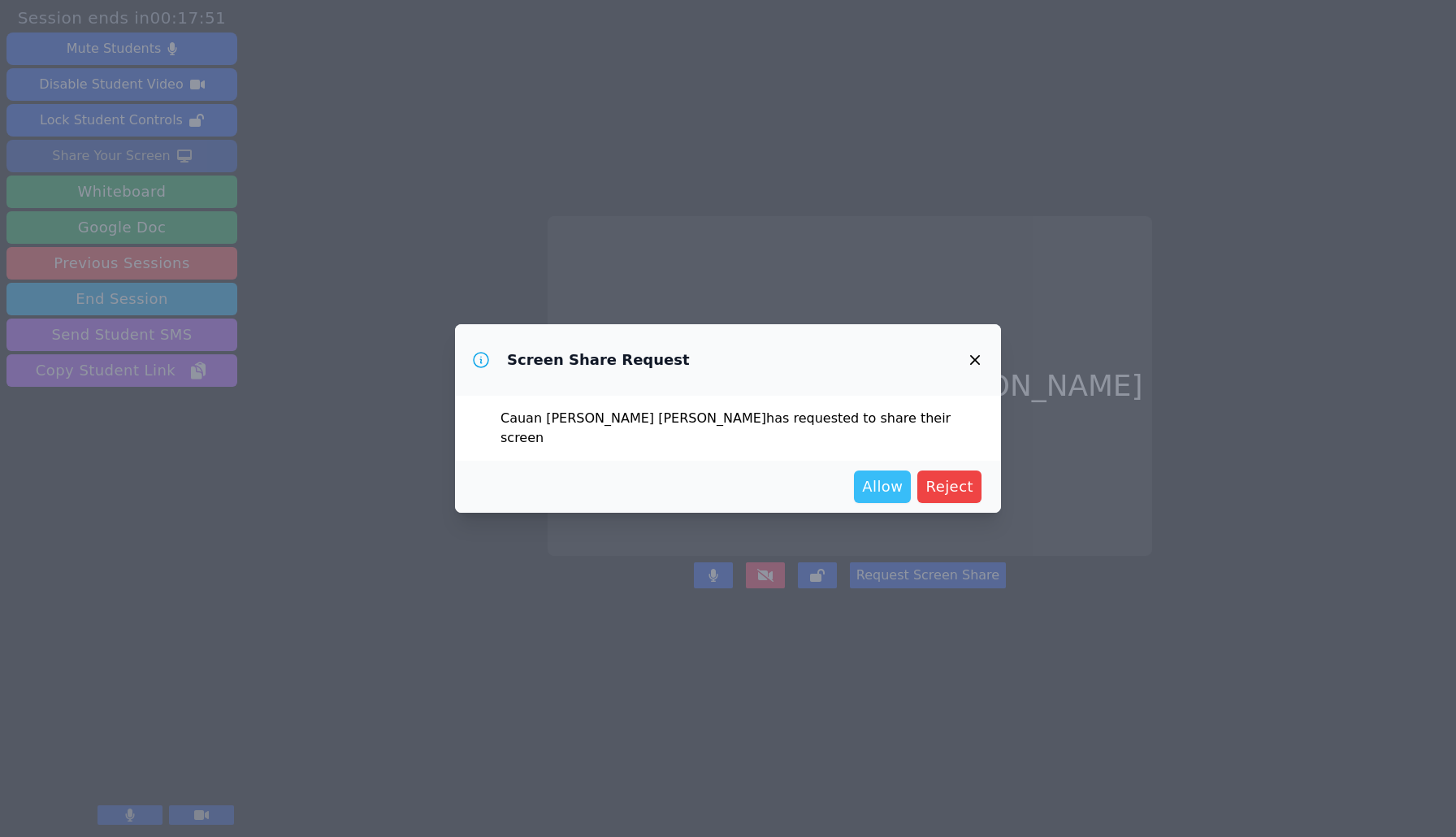
click at [892, 476] on span "Allow" at bounding box center [882, 487] width 41 height 23
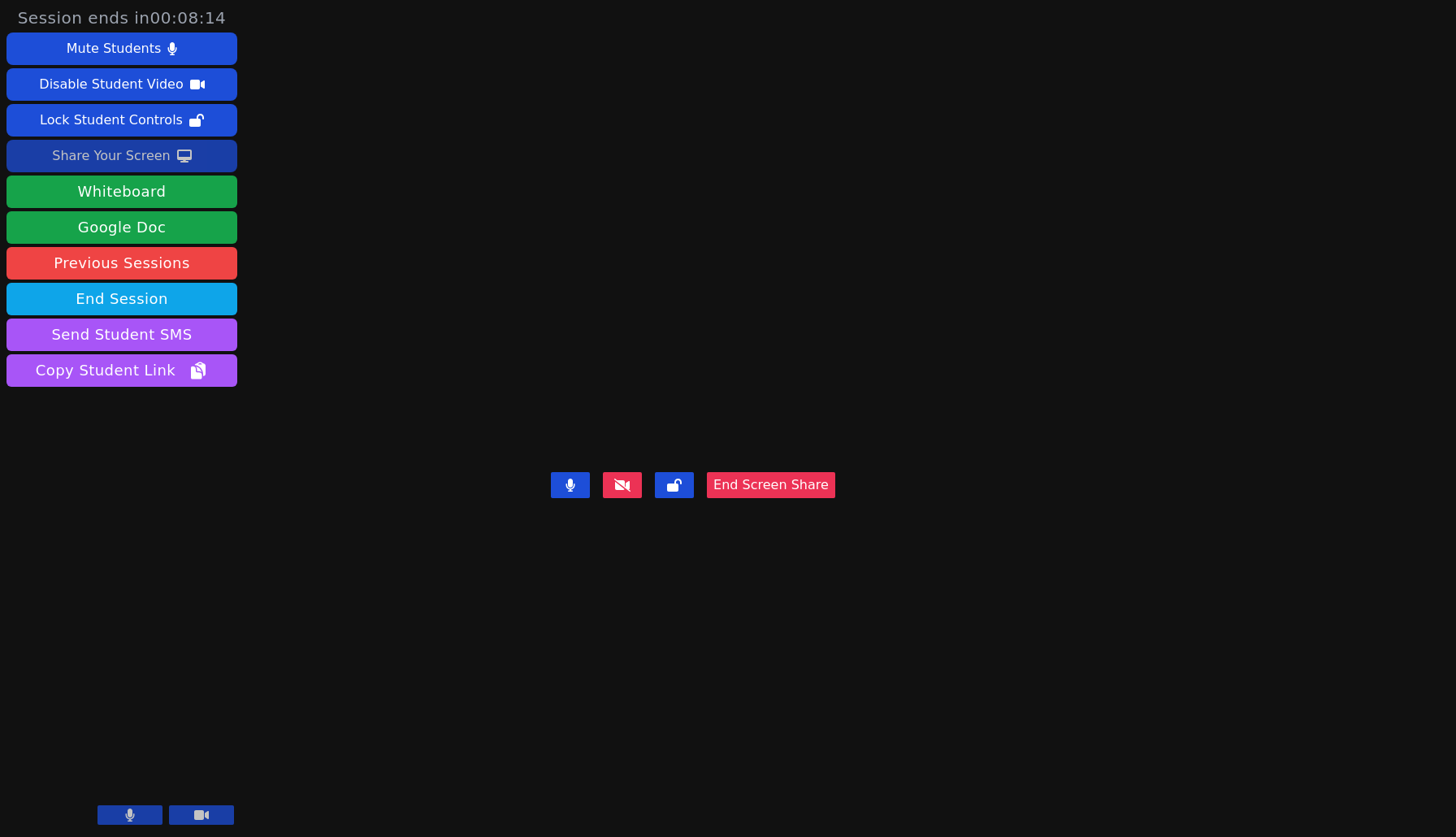
click at [211, 747] on button at bounding box center [202, 815] width 65 height 20
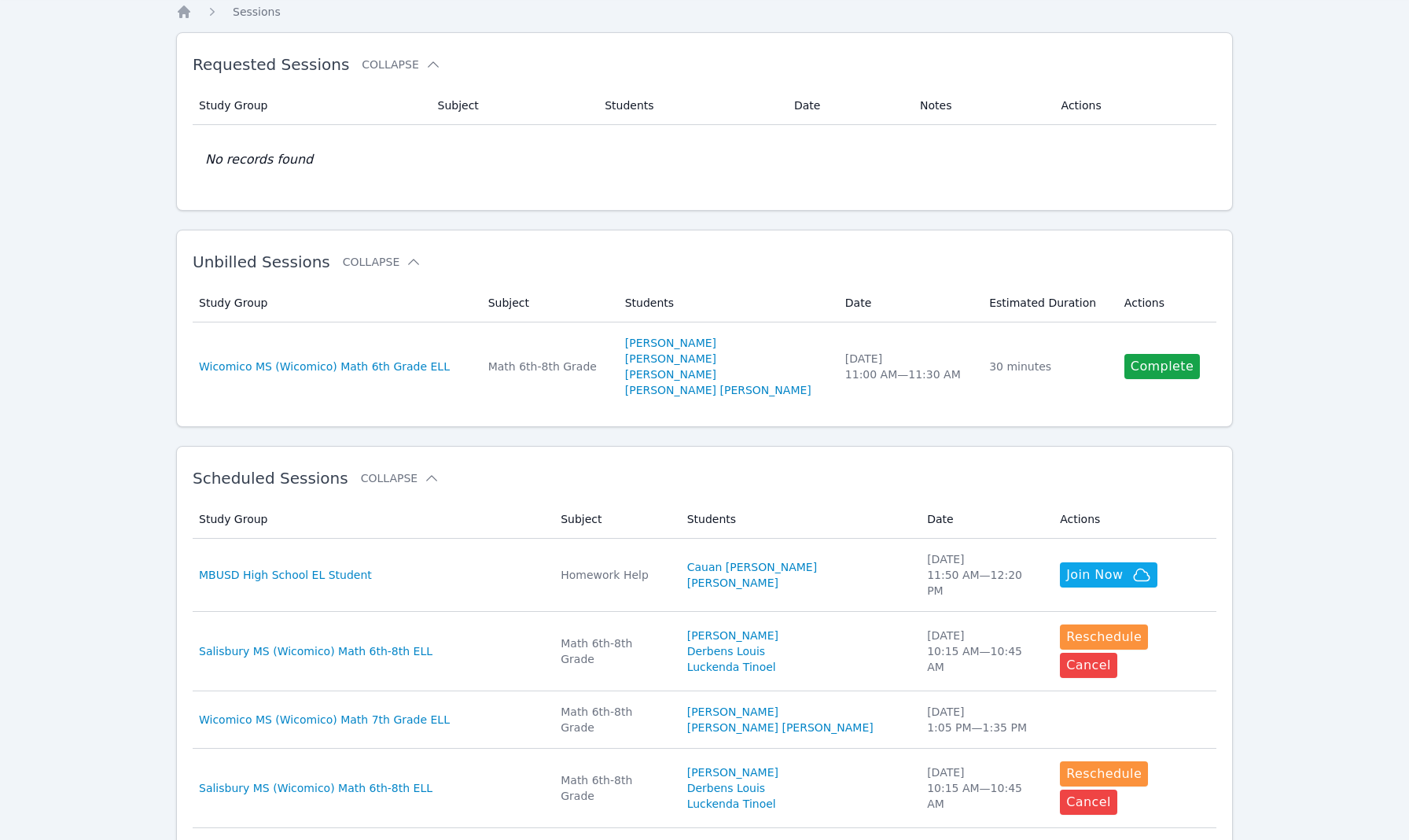
scroll to position [52, 0]
